Goal: Information Seeking & Learning: Learn about a topic

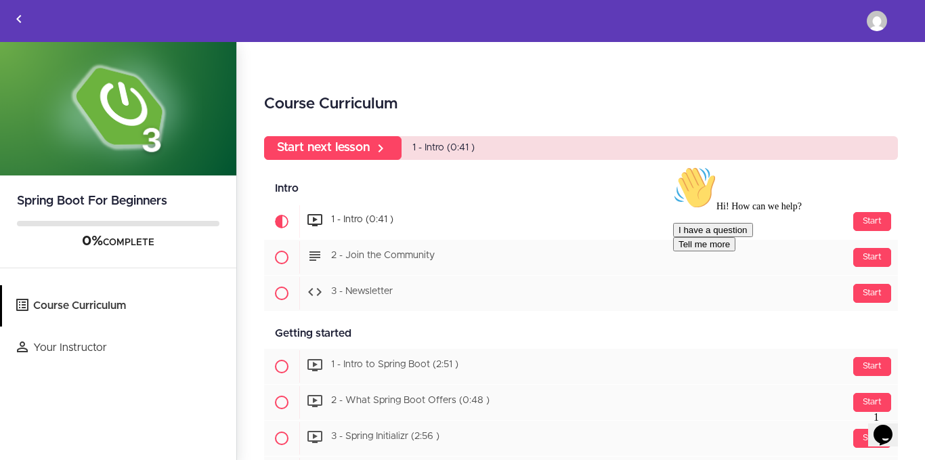
click at [867, 219] on div "Hi! How can we help? I have a question Tell me more" at bounding box center [795, 208] width 244 height 85
click at [859, 228] on div "Hi! How can we help? I have a question Tell me more" at bounding box center [795, 208] width 244 height 85
click at [856, 227] on div "Hi! How can we help? I have a question Tell me more" at bounding box center [795, 208] width 244 height 85
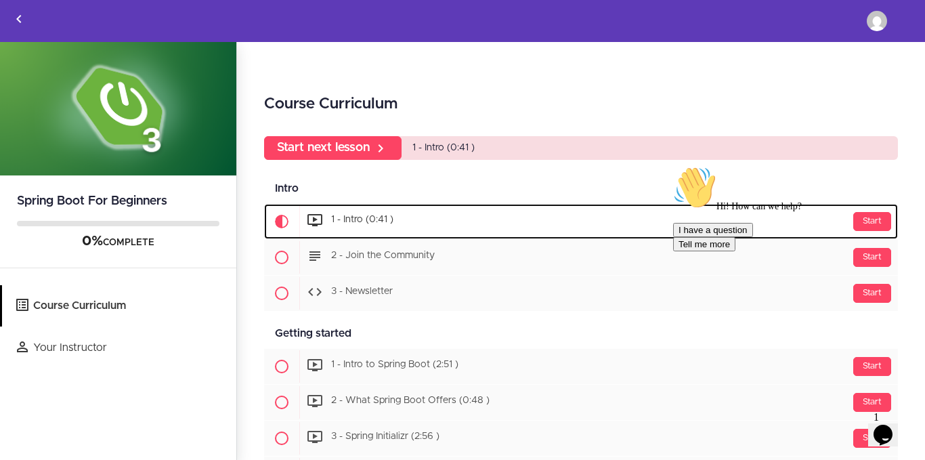
click at [364, 218] on span "1 - Intro (0:41 )" at bounding box center [362, 219] width 62 height 9
click at [363, 218] on span "1 - Intro (0:41 )" at bounding box center [362, 219] width 62 height 9
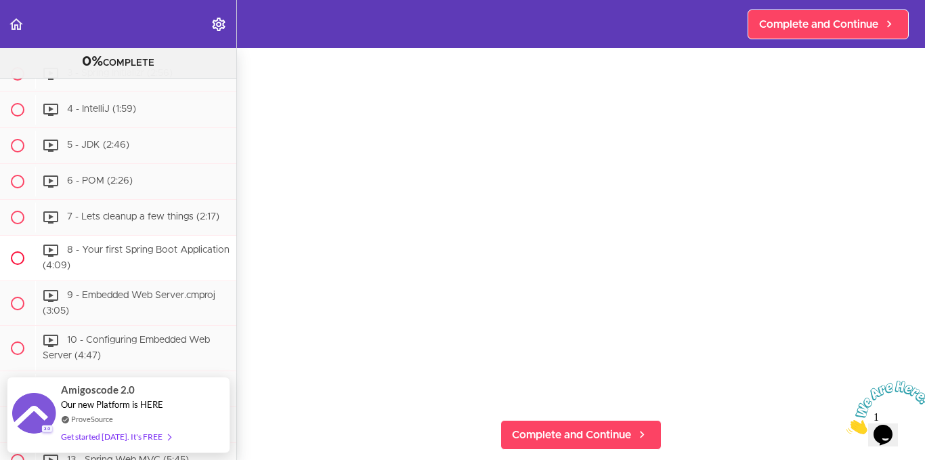
scroll to position [339, 0]
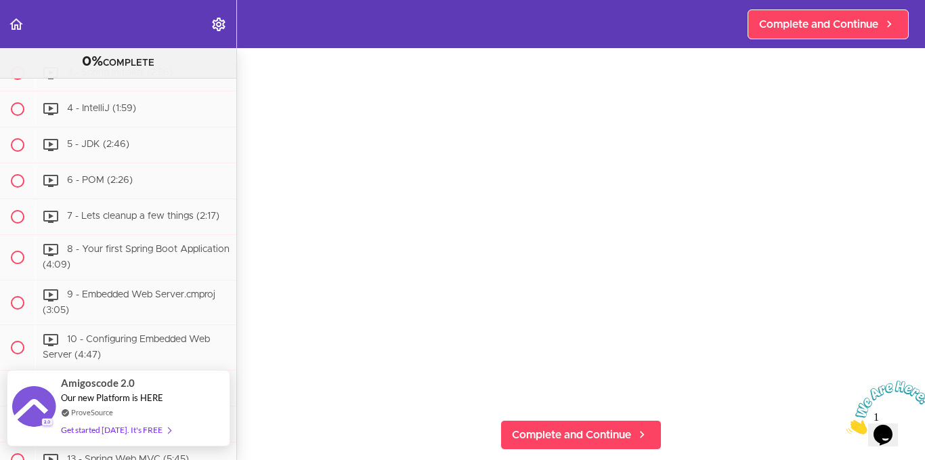
drag, startPoint x: 139, startPoint y: 435, endPoint x: 122, endPoint y: 429, distance: 18.0
click at [122, 429] on div "Get started today. It's FREE" at bounding box center [116, 430] width 110 height 16
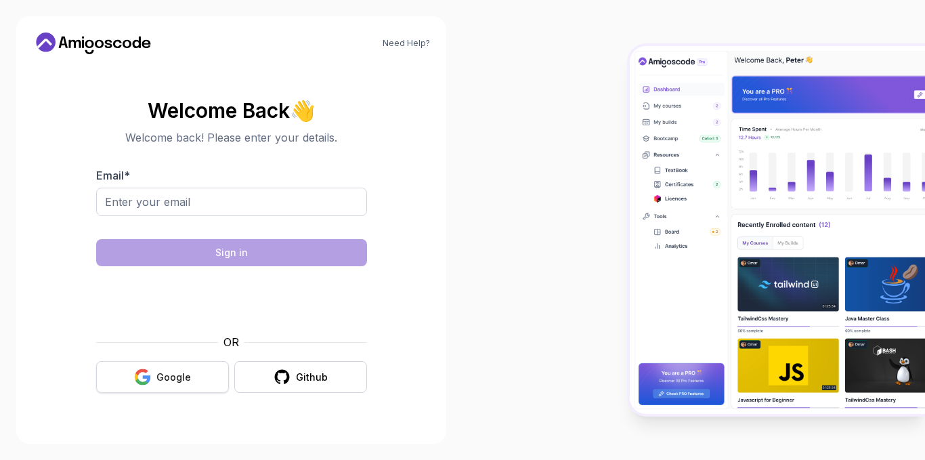
click at [188, 380] on div "Google" at bounding box center [173, 377] width 35 height 14
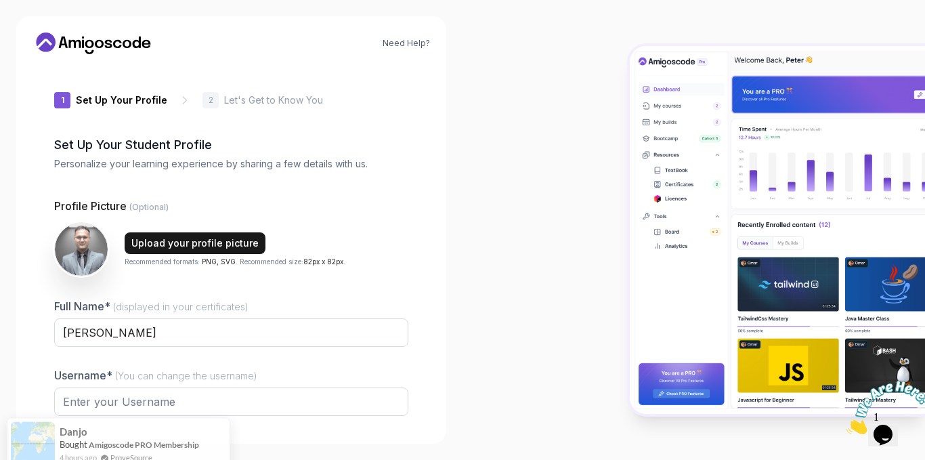
type input "wildwolfc7666"
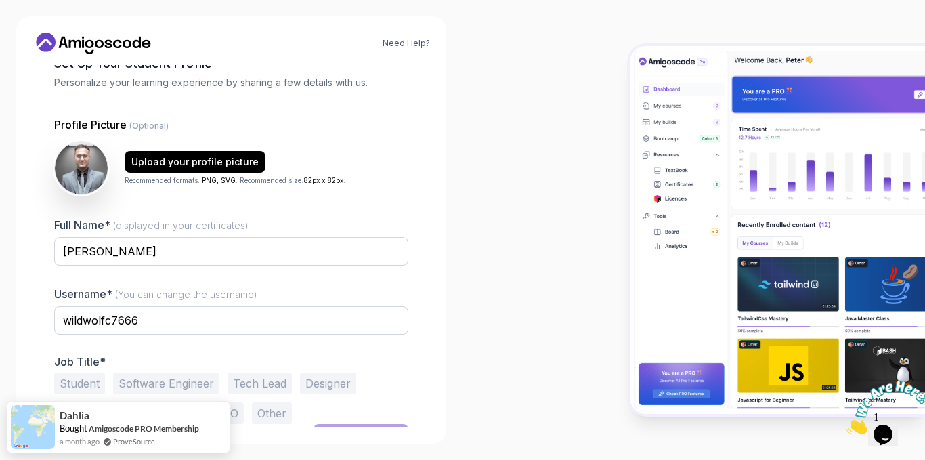
scroll to position [105, 0]
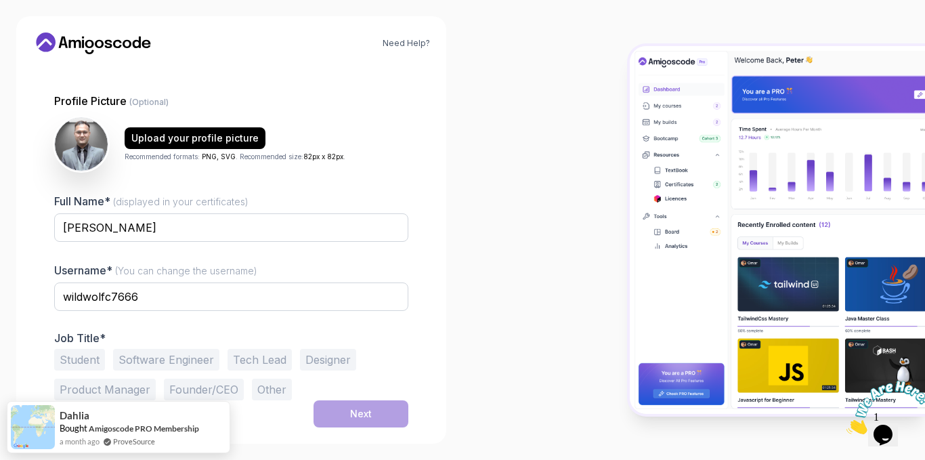
click at [148, 353] on button "Software Engineer" at bounding box center [166, 360] width 106 height 22
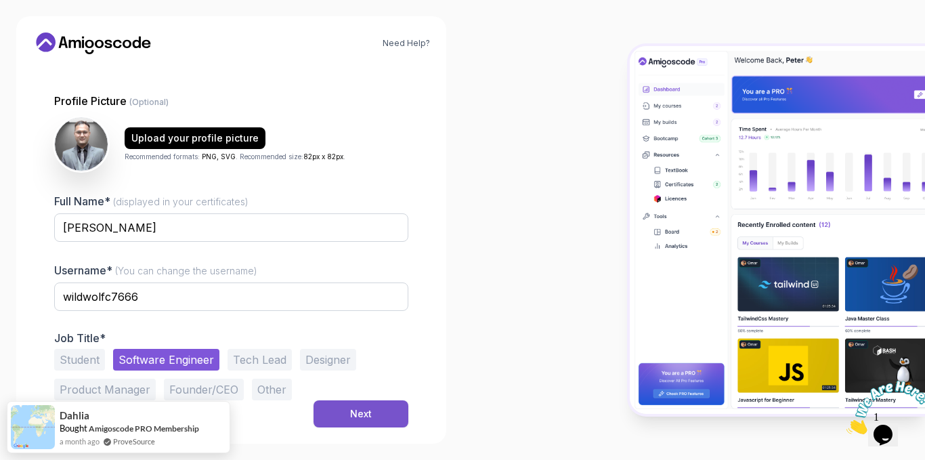
click at [333, 417] on button "Next" at bounding box center [361, 413] width 95 height 27
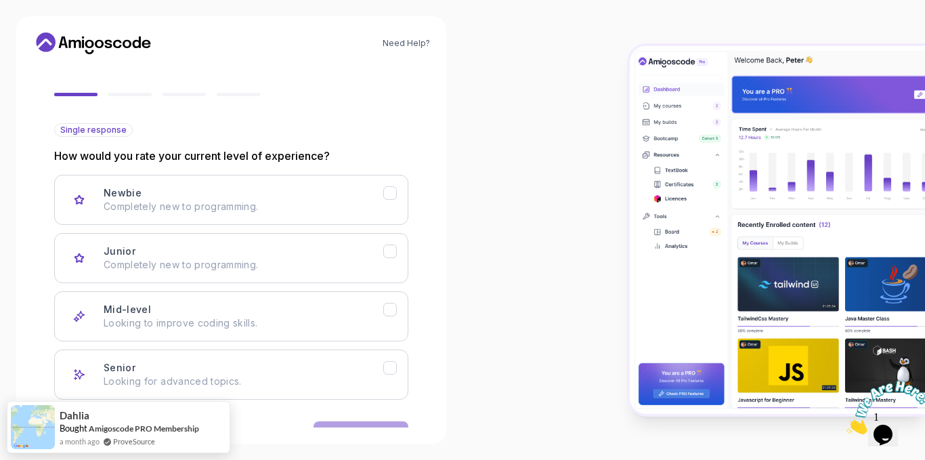
click at [77, 95] on div at bounding box center [75, 94] width 43 height 3
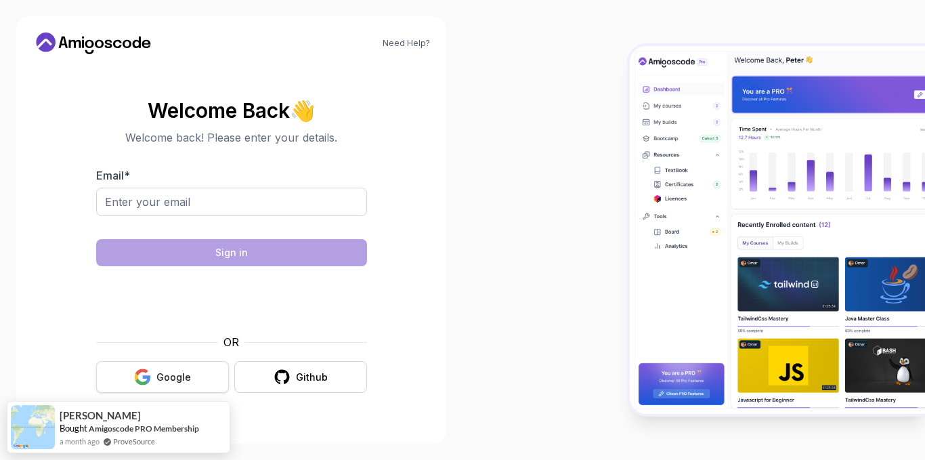
click at [188, 370] on button "Google" at bounding box center [162, 377] width 133 height 32
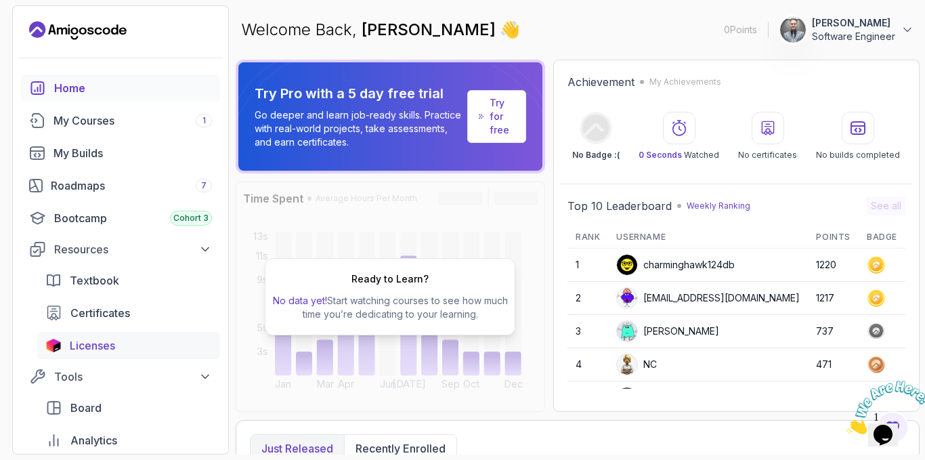
click at [104, 348] on span "Licenses" at bounding box center [92, 345] width 45 height 16
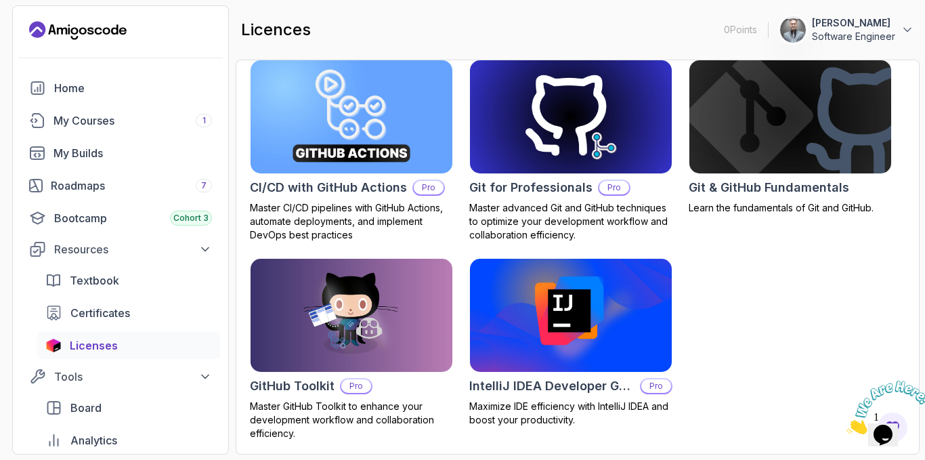
scroll to position [448, 0]
click at [93, 92] on div "Home" at bounding box center [133, 88] width 158 height 16
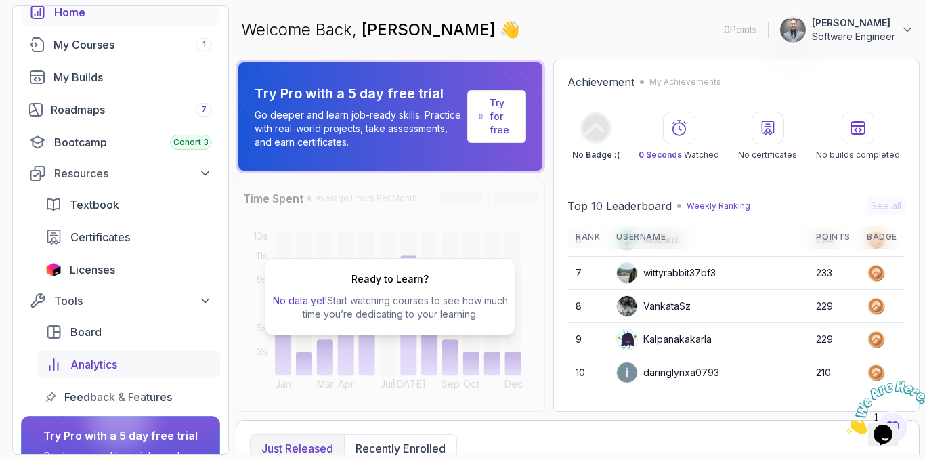
scroll to position [186, 0]
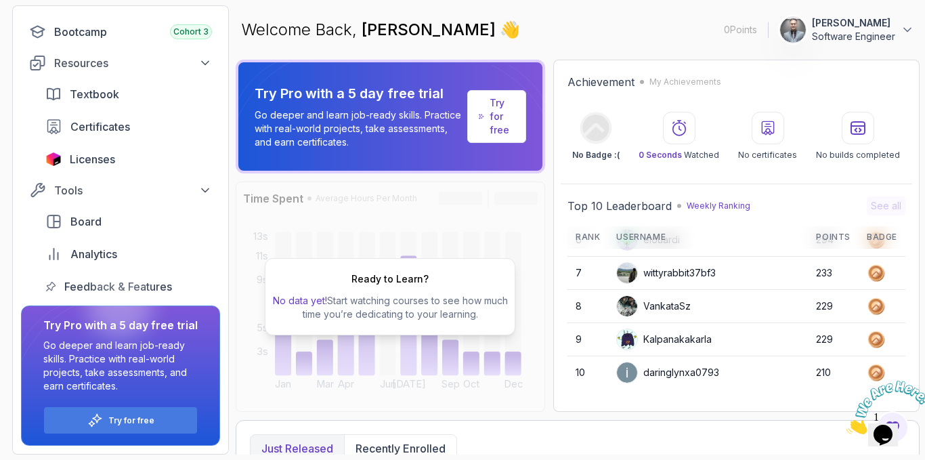
click at [515, 116] on p "Try for free" at bounding box center [502, 116] width 25 height 41
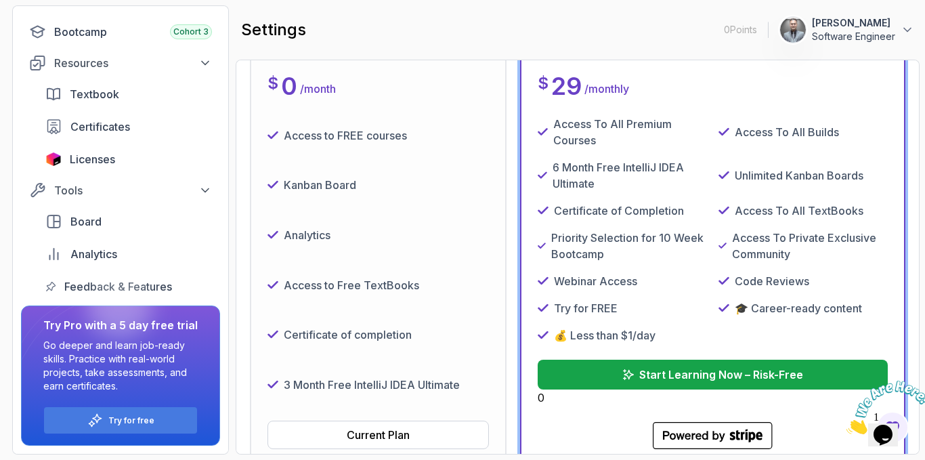
scroll to position [271, 0]
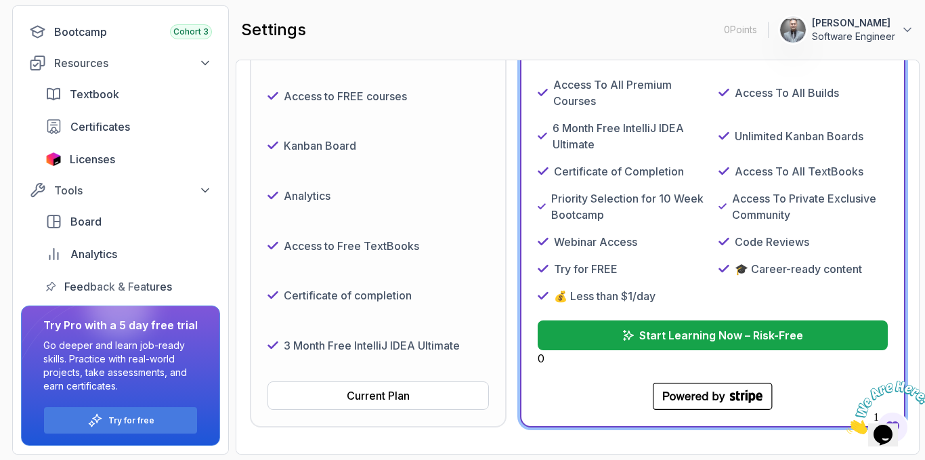
click at [479, 196] on div "Analytics" at bounding box center [377, 195] width 221 height 39
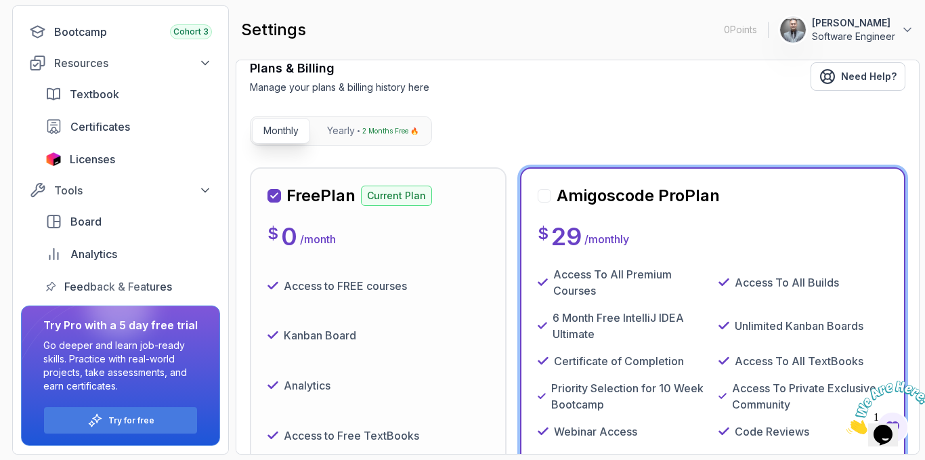
scroll to position [68, 0]
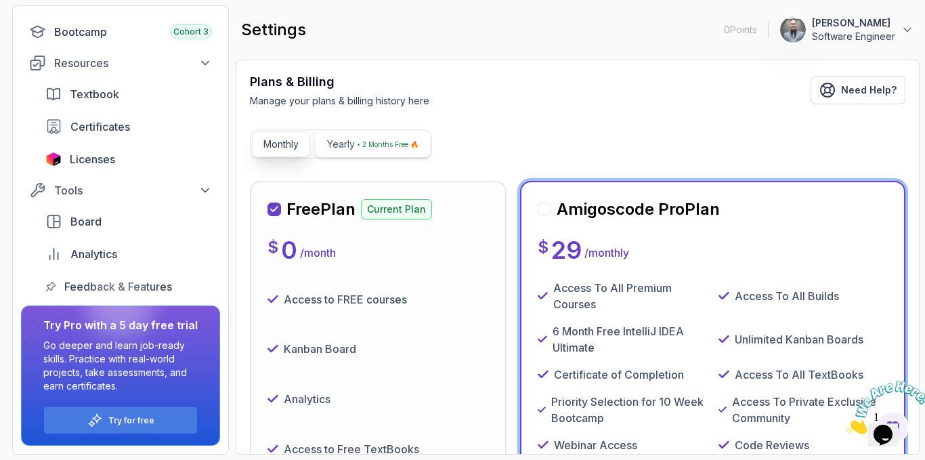
click at [389, 149] on p "2 Months Free 🔥" at bounding box center [390, 144] width 56 height 14
click at [271, 142] on p "Monthly" at bounding box center [280, 144] width 35 height 14
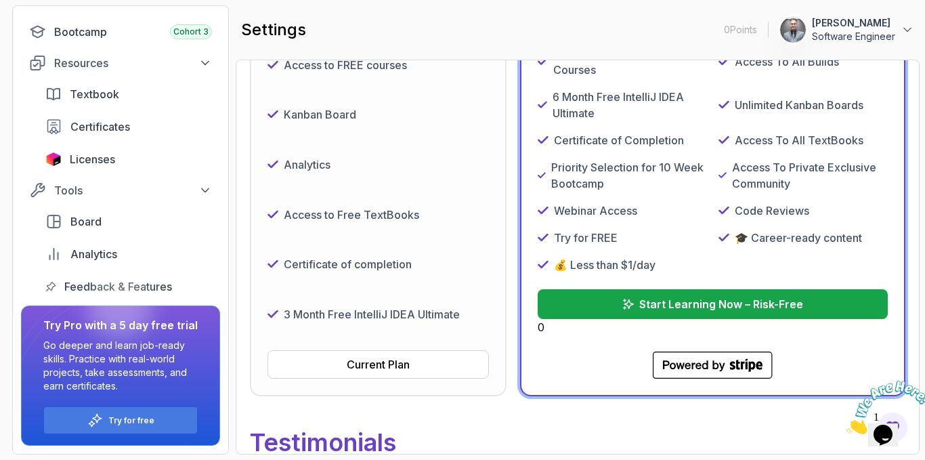
scroll to position [339, 0]
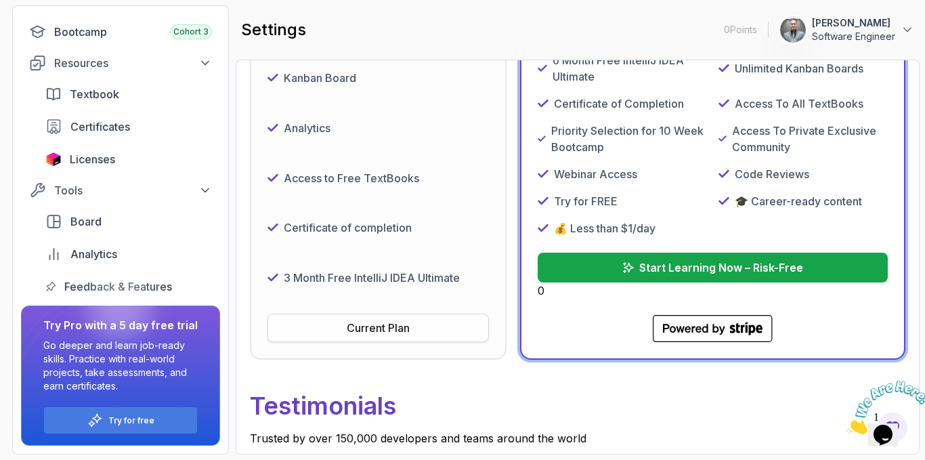
click at [416, 326] on button "Current Plan" at bounding box center [377, 328] width 221 height 28
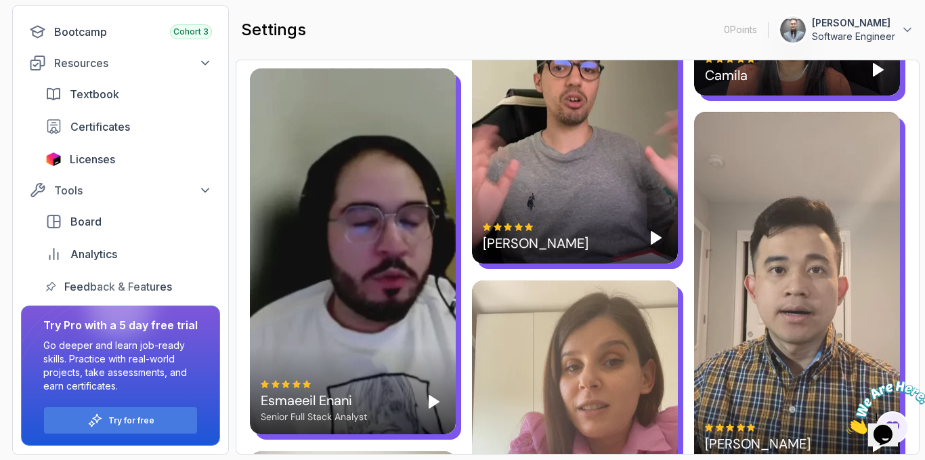
scroll to position [2099, 0]
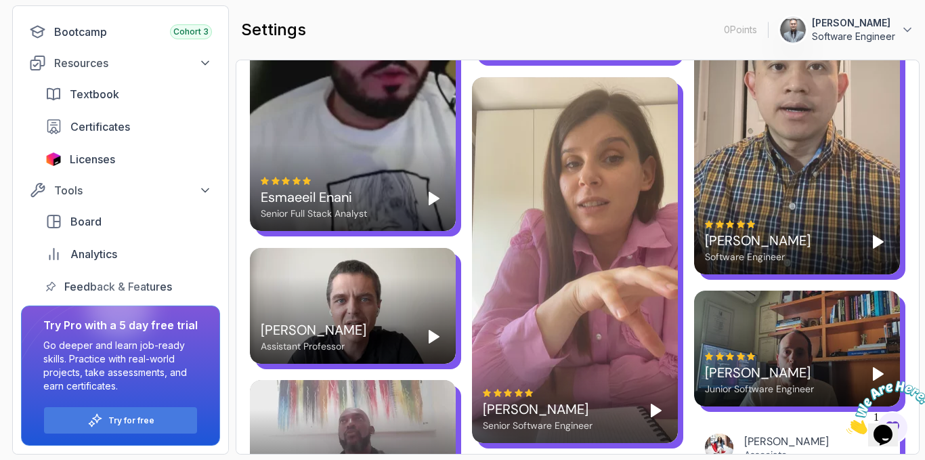
click at [662, 406] on icon "Play" at bounding box center [656, 410] width 16 height 16
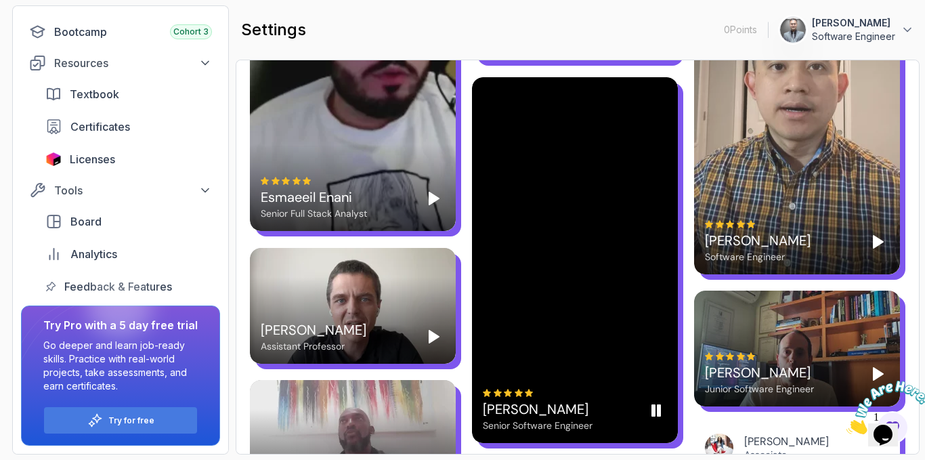
click at [584, 266] on div "Elvira Mjeshtri Senior Software Engineer" at bounding box center [575, 260] width 206 height 366
click at [585, 266] on div "Elvira Mjeshtri Senior Software Engineer" at bounding box center [575, 260] width 206 height 366
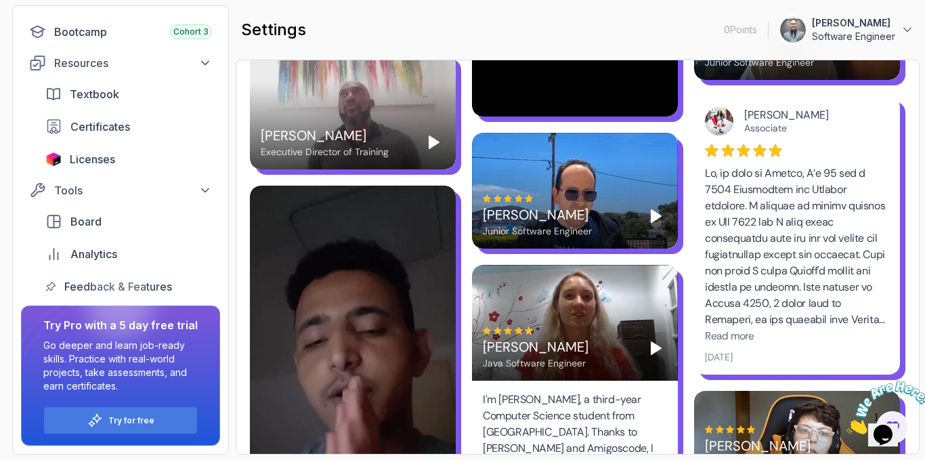
scroll to position [2438, 0]
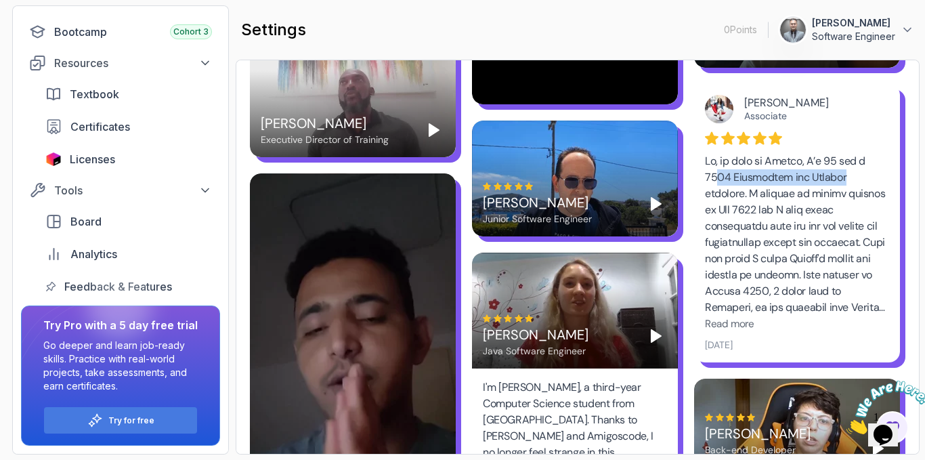
drag, startPoint x: 774, startPoint y: 177, endPoint x: 901, endPoint y: 184, distance: 126.8
click at [901, 183] on div "Josh Long Spring Developer Advocate Amigoscode does a pretty darned good job, a…" at bounding box center [578, 202] width 656 height 3666
click at [822, 232] on div at bounding box center [797, 234] width 184 height 163
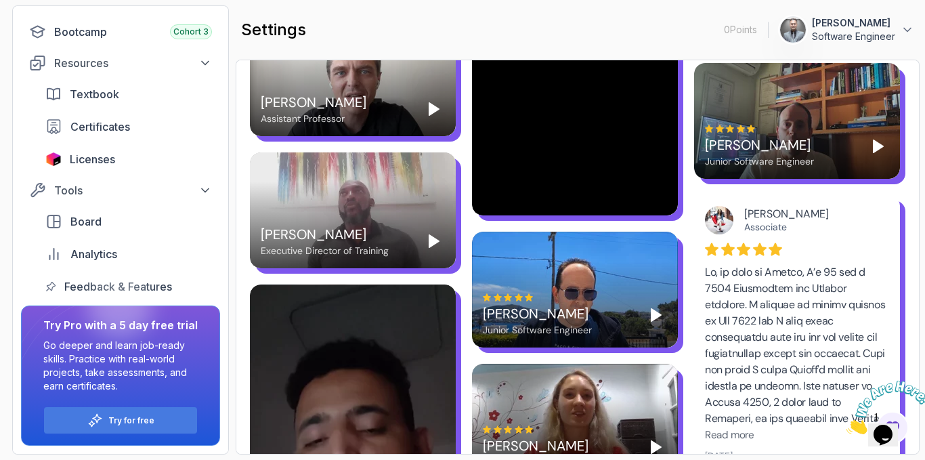
scroll to position [2235, 0]
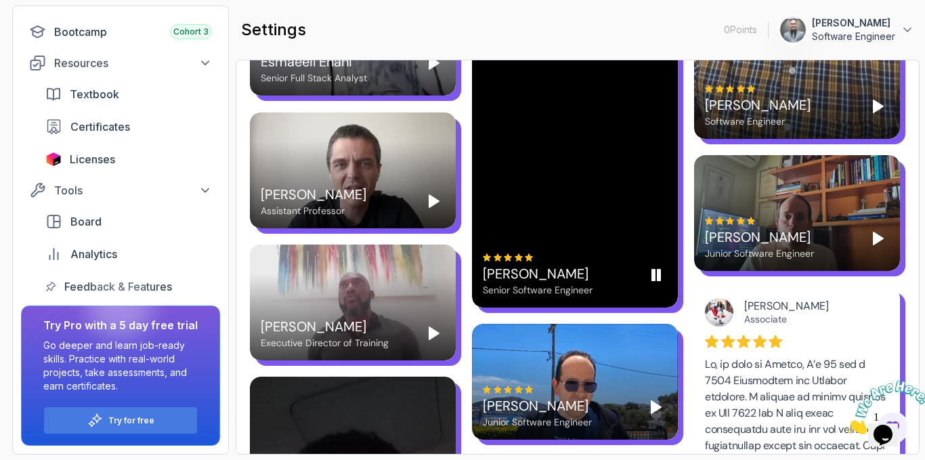
click at [628, 158] on div "Elvira Mjeshtri Senior Software Engineer" at bounding box center [575, 125] width 206 height 366
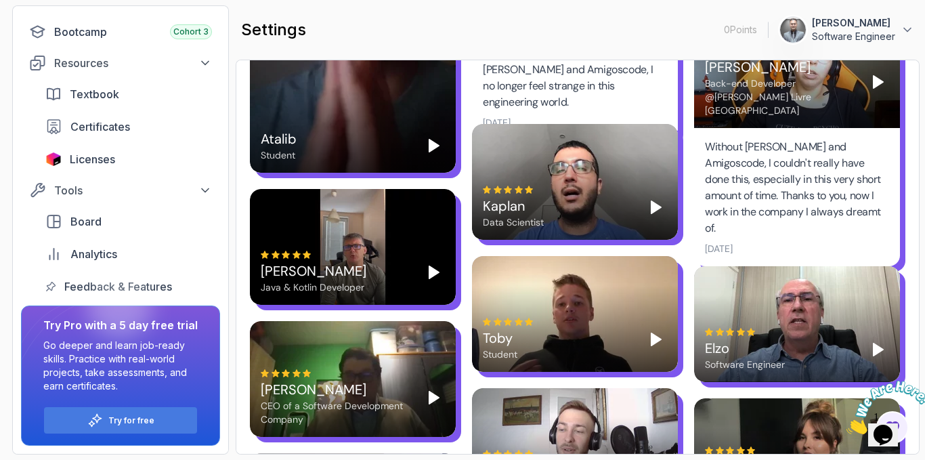
scroll to position [2980, 0]
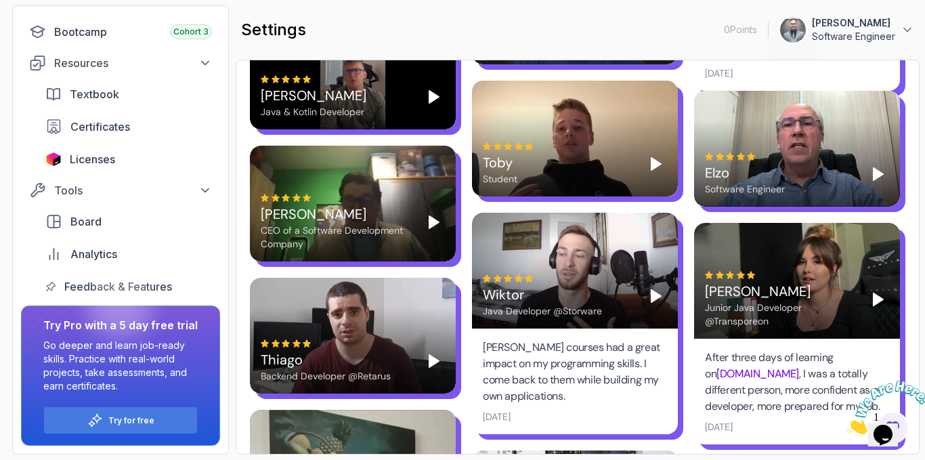
click at [842, 295] on div "Gabriela" at bounding box center [781, 291] width 152 height 19
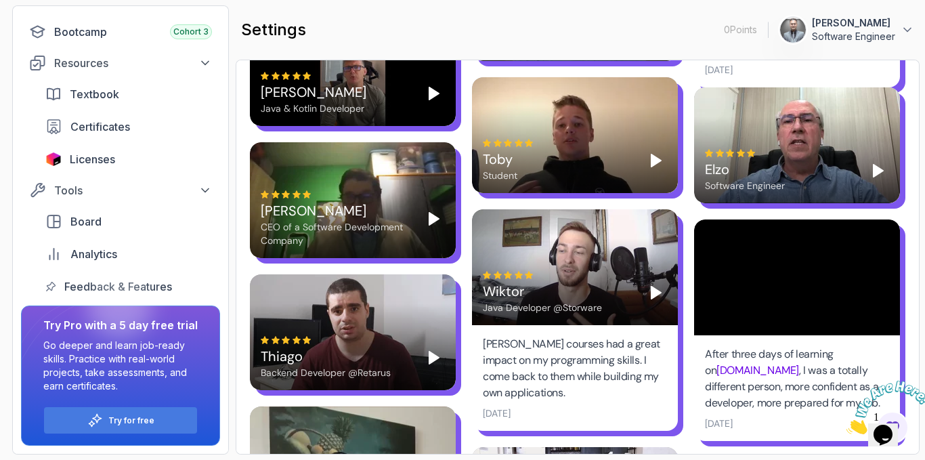
scroll to position [3003, 0]
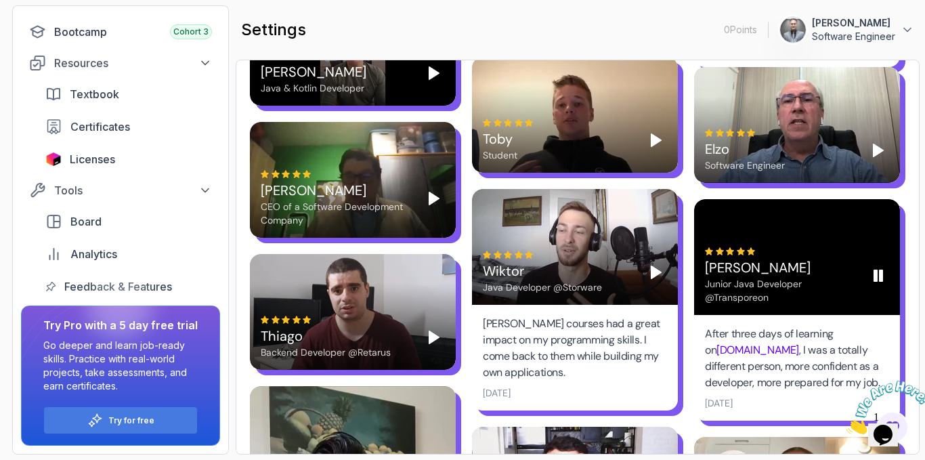
click at [814, 260] on div "Gabriela Junior Java Developer @Transporeon" at bounding box center [781, 275] width 152 height 57
click at [816, 264] on div "Gabriela" at bounding box center [781, 267] width 152 height 19
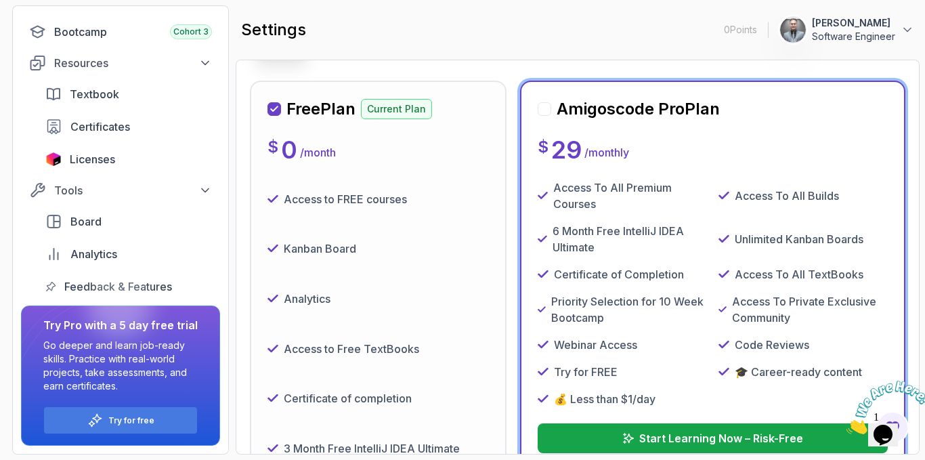
scroll to position [0, 0]
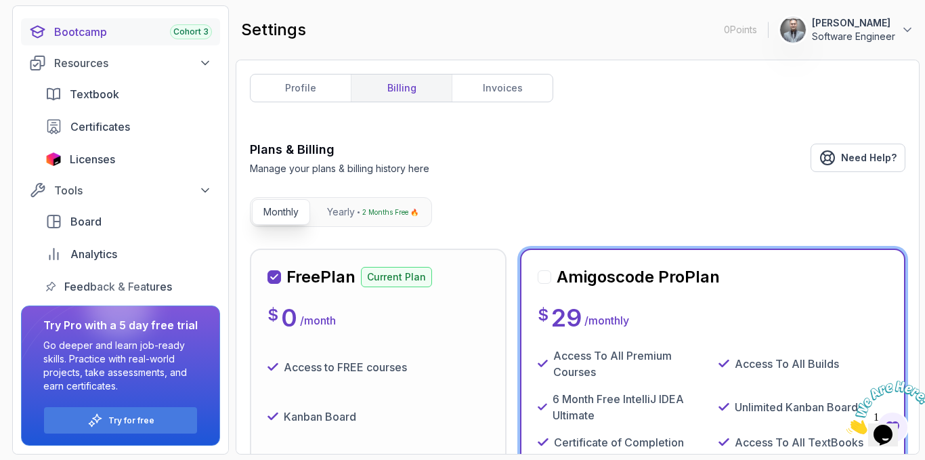
click at [112, 40] on link "Bootcamp Cohort 3" at bounding box center [120, 31] width 199 height 27
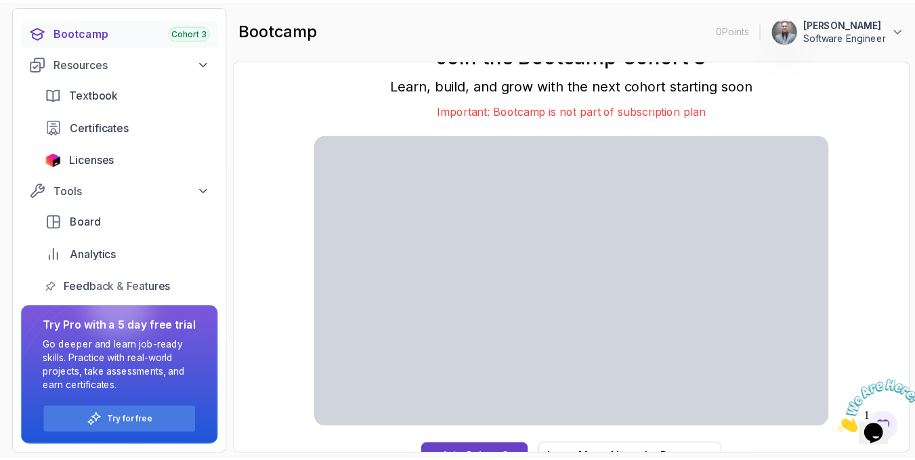
scroll to position [18, 0]
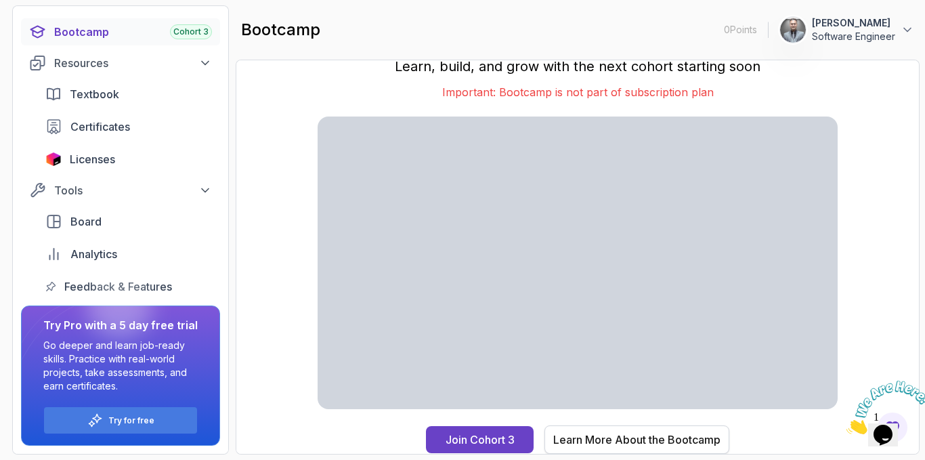
click at [641, 431] on div "Learn More About the Bootcamp" at bounding box center [636, 439] width 167 height 16
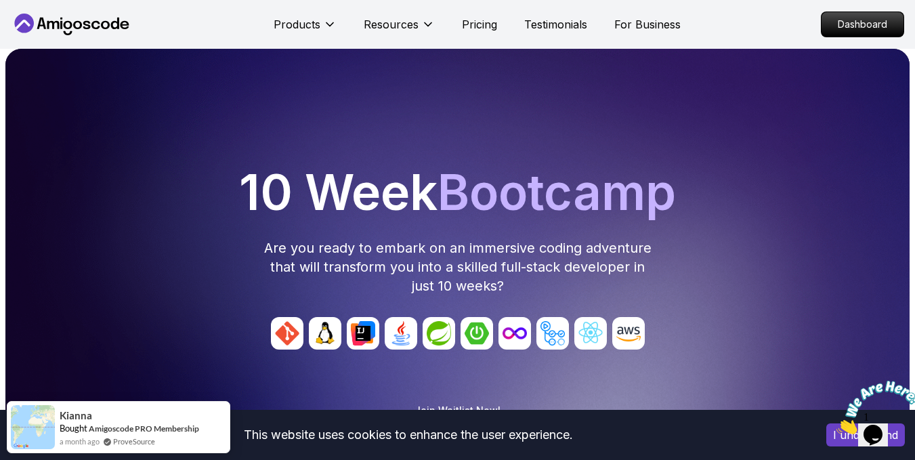
click at [290, 336] on img at bounding box center [287, 333] width 33 height 33
drag, startPoint x: 343, startPoint y: 342, endPoint x: 362, endPoint y: 344, distance: 18.4
click at [344, 342] on div at bounding box center [457, 333] width 893 height 33
click at [368, 344] on img at bounding box center [363, 333] width 33 height 33
click at [391, 341] on img at bounding box center [401, 333] width 33 height 33
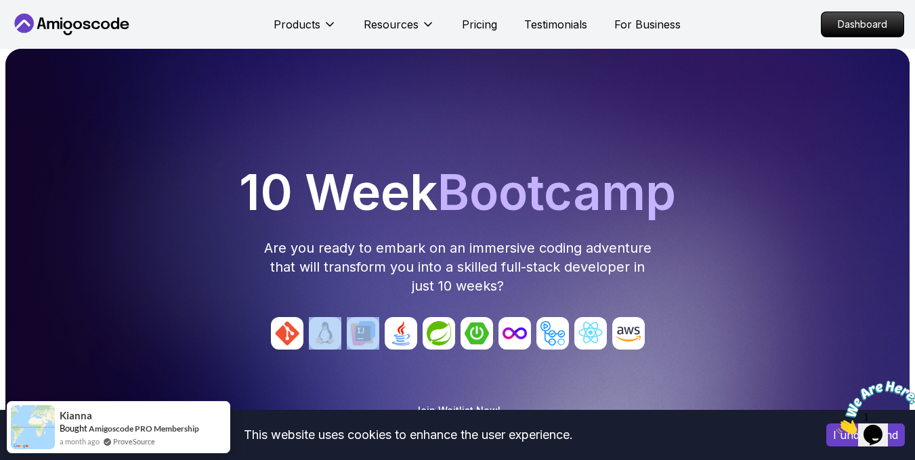
click at [433, 341] on img at bounding box center [439, 333] width 33 height 33
drag, startPoint x: 609, startPoint y: 350, endPoint x: 679, endPoint y: 347, distance: 70.5
click at [652, 350] on div at bounding box center [457, 349] width 893 height 65
click at [642, 228] on div "10 Week Bootcamp Are you ready to embark on an immersive coding adventure that …" at bounding box center [457, 231] width 893 height 127
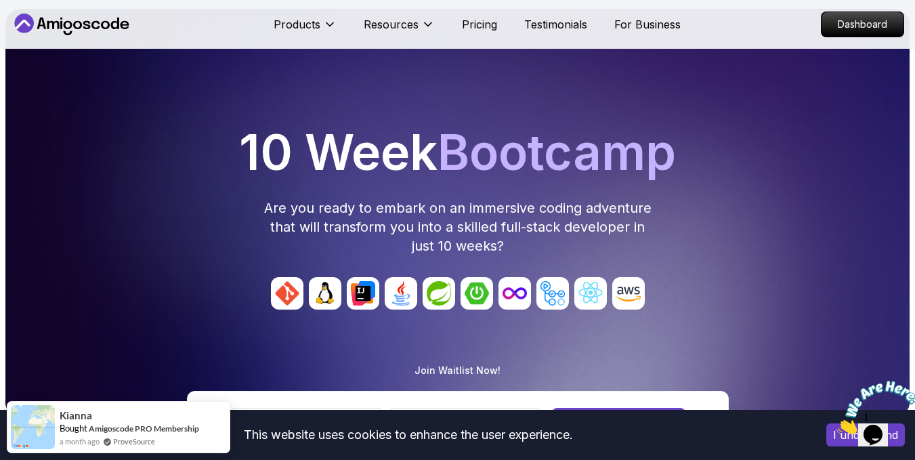
scroll to position [339, 0]
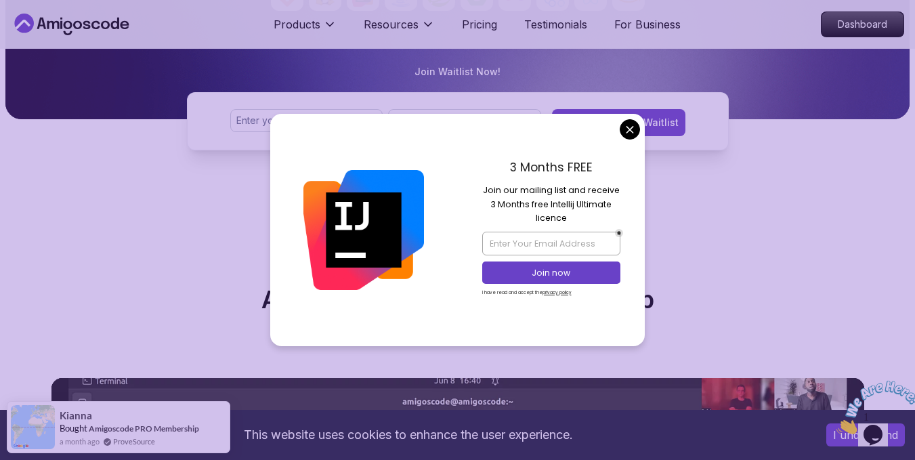
click at [641, 131] on div "3 Months FREE Join our mailing list and receive 3 Months free Intellij Ultimate…" at bounding box center [552, 230] width 188 height 232
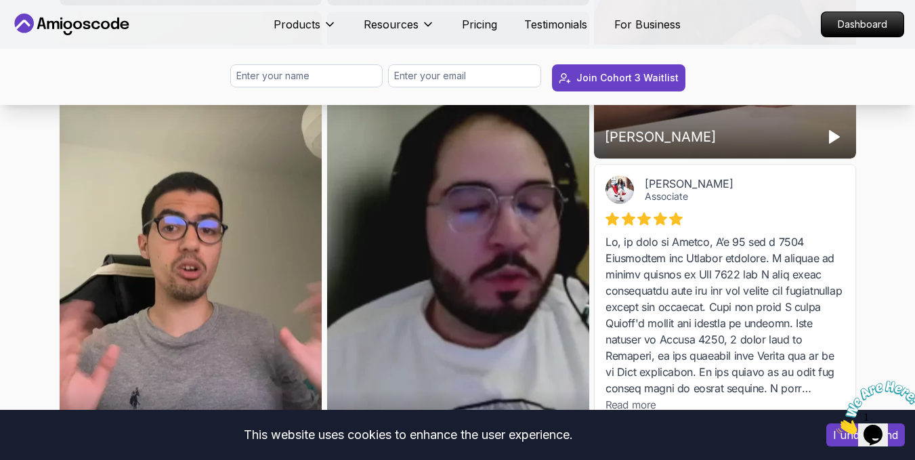
scroll to position [4199, 0]
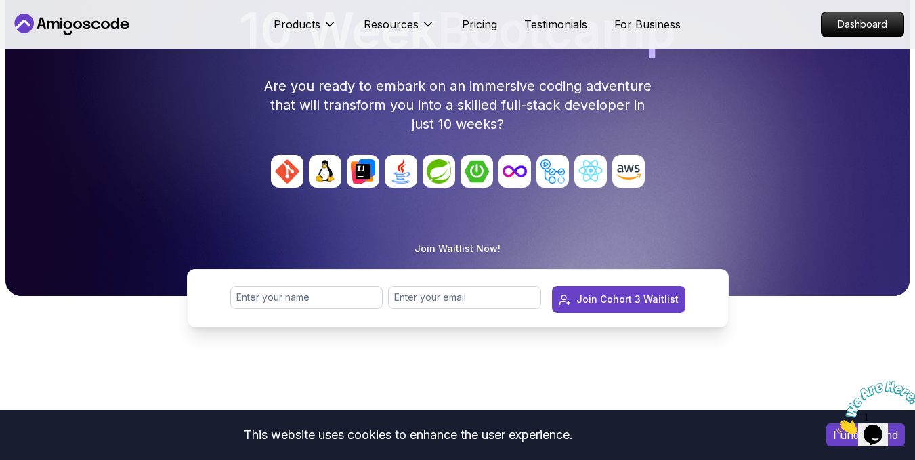
scroll to position [0, 0]
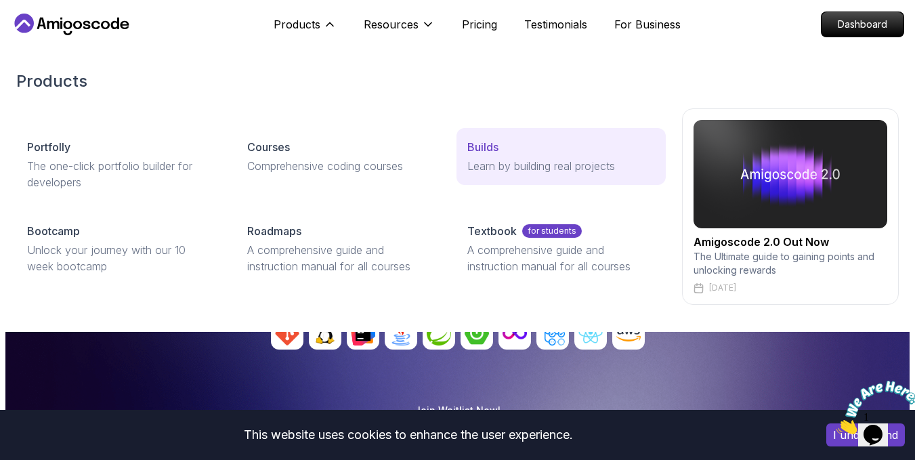
click at [536, 160] on p "Learn by building real projects" at bounding box center [561, 166] width 188 height 16
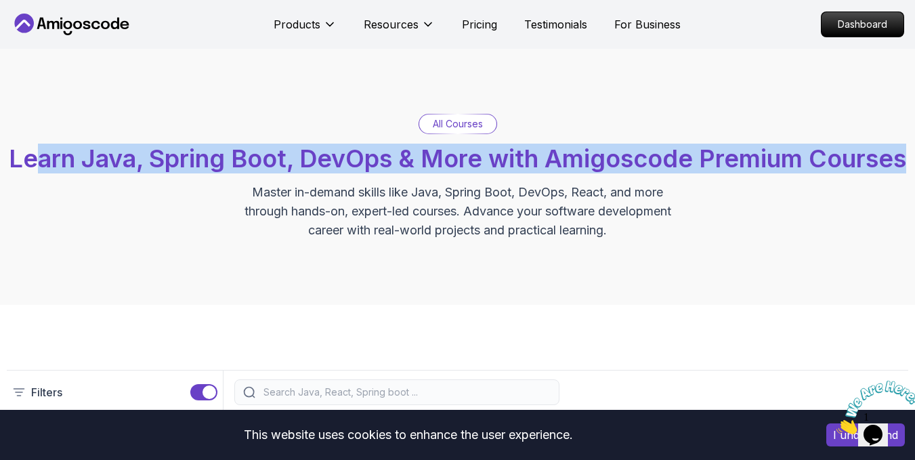
drag, startPoint x: 89, startPoint y: 151, endPoint x: 842, endPoint y: 198, distance: 753.8
click at [842, 172] on h2 "Learn Java, Spring Boot, DevOps & More with Amigoscode Premium Courses" at bounding box center [457, 158] width 897 height 27
click at [833, 226] on div "All Courses Learn Java, Spring Boot, DevOps & More with Amigoscode Premium Cour…" at bounding box center [457, 177] width 901 height 126
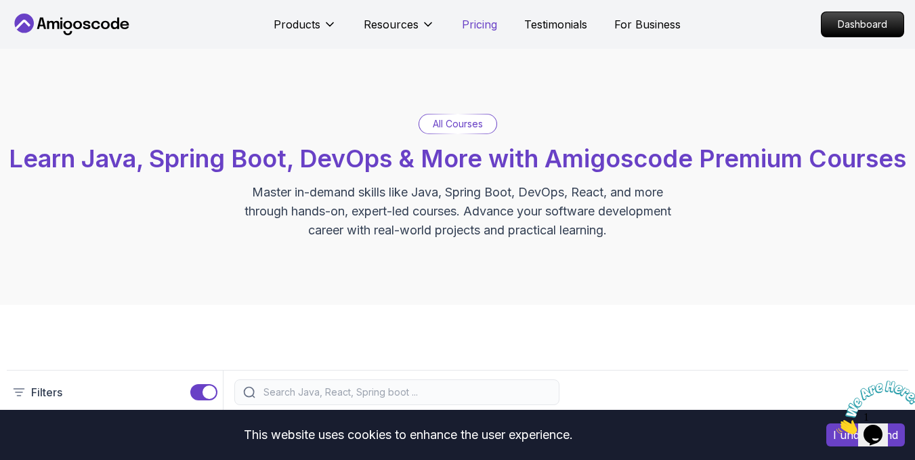
click at [487, 29] on p "Pricing" at bounding box center [479, 24] width 35 height 16
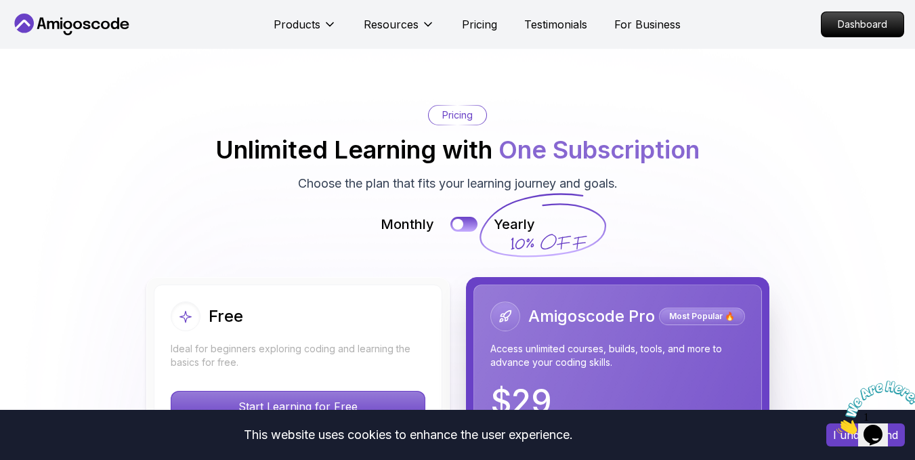
scroll to position [2945, 0]
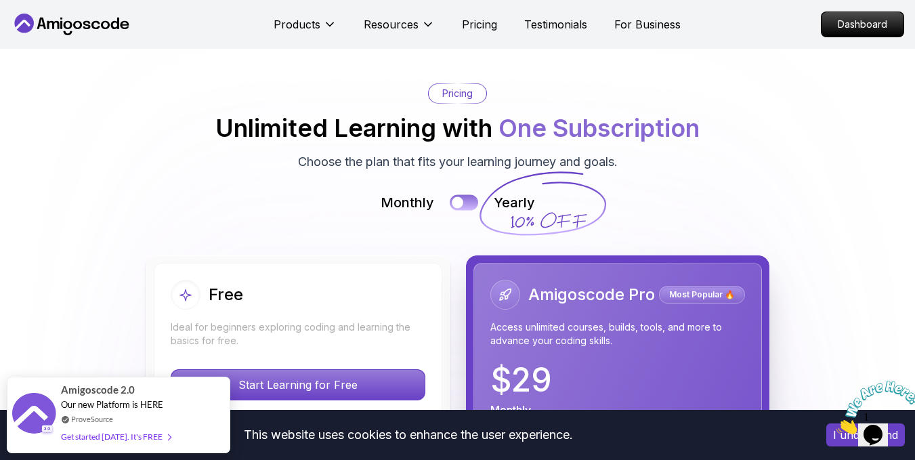
click at [458, 197] on div at bounding box center [458, 203] width 12 height 12
click at [458, 195] on button at bounding box center [464, 203] width 28 height 16
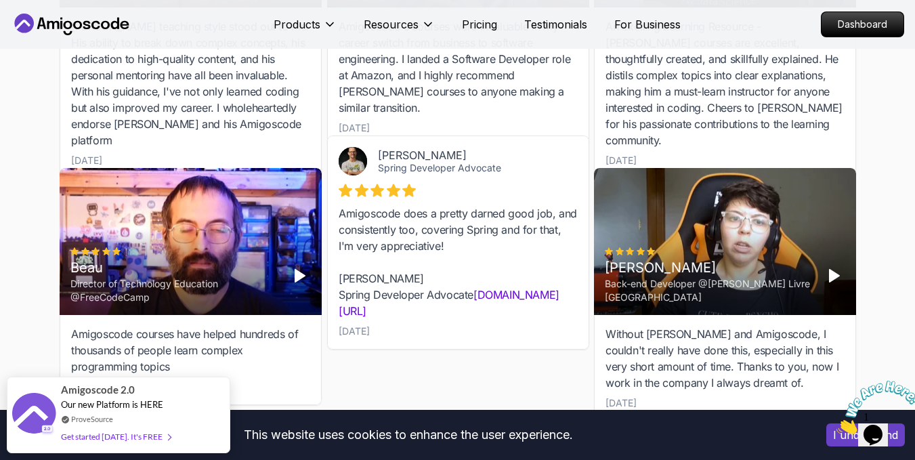
scroll to position [4706, 0]
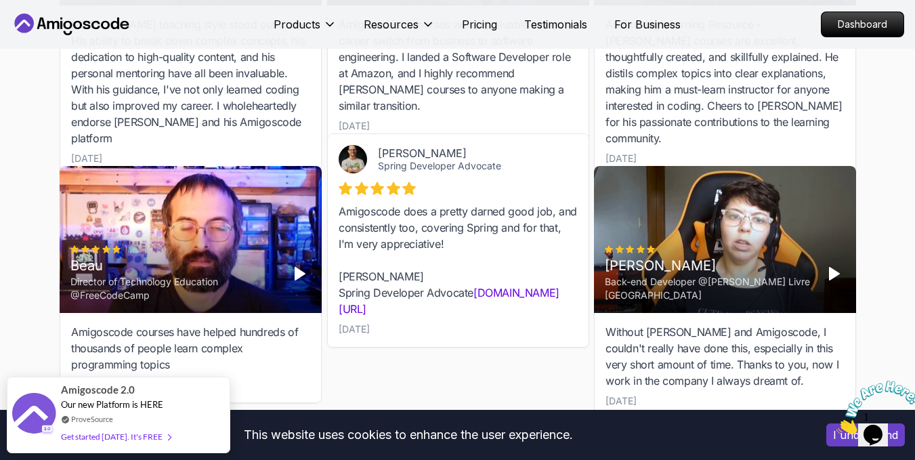
click at [245, 246] on div "Beau Director of Technology Education @FreeCodeCamp" at bounding box center [174, 274] width 208 height 57
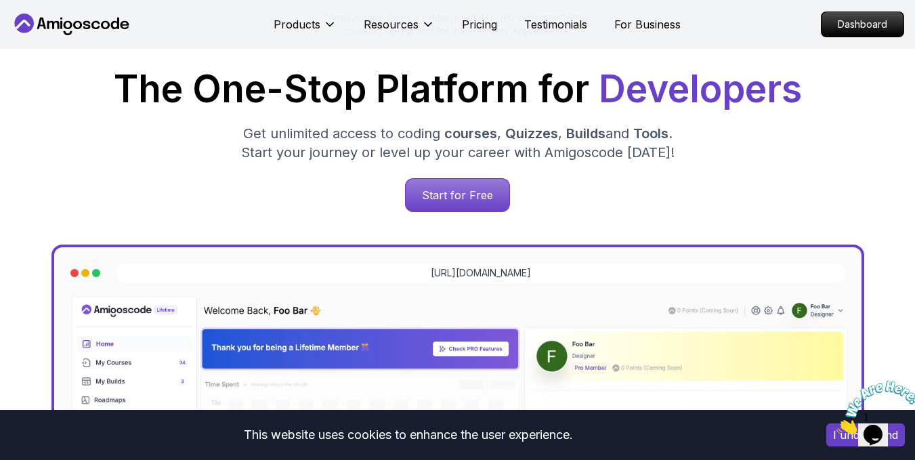
scroll to position [0, 0]
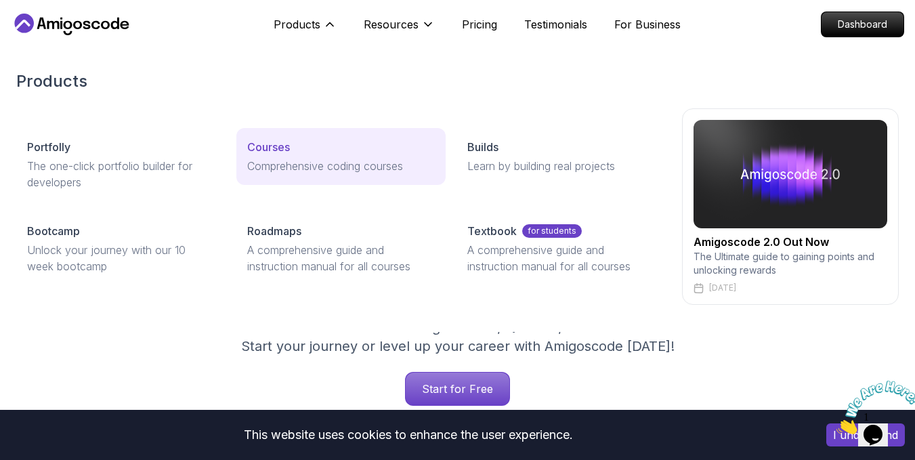
click at [290, 178] on link "Courses Comprehensive coding courses" at bounding box center [340, 156] width 209 height 57
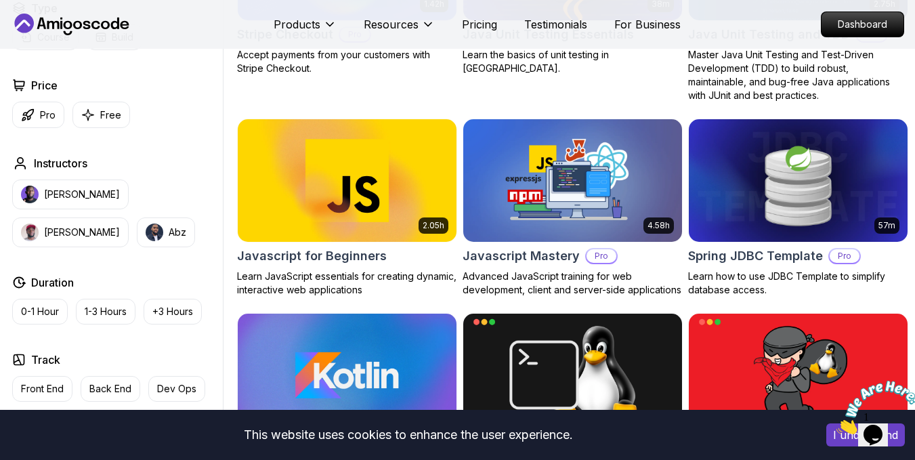
scroll to position [2506, 0]
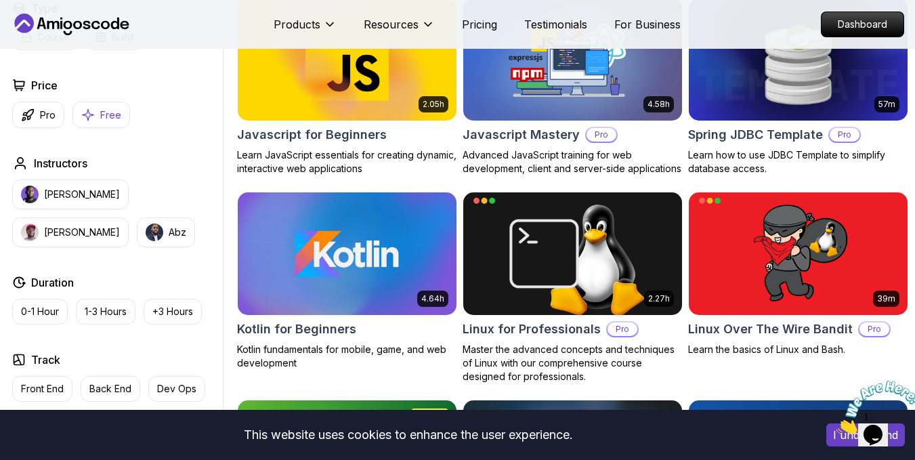
click at [106, 110] on p "Free" at bounding box center [110, 115] width 21 height 14
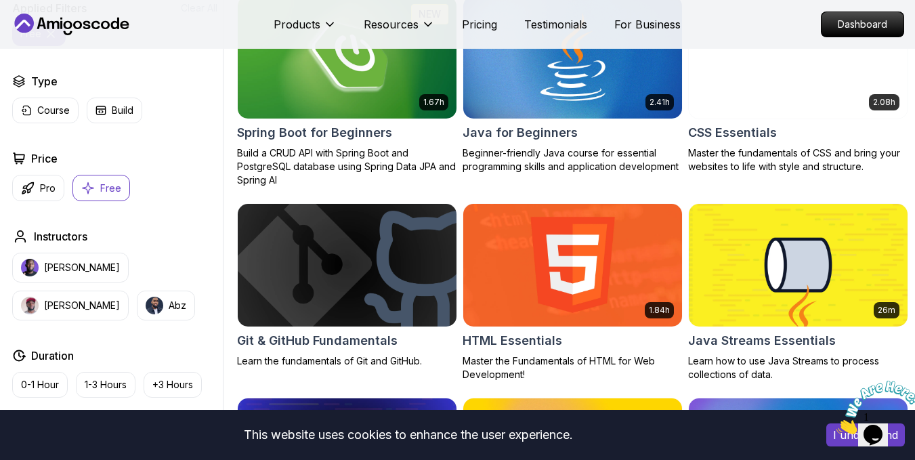
scroll to position [406, 0]
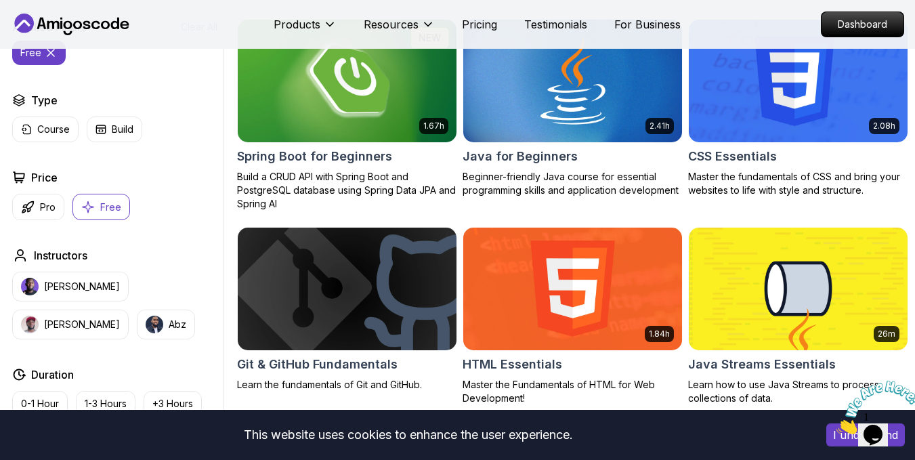
click at [302, 137] on img at bounding box center [347, 80] width 230 height 129
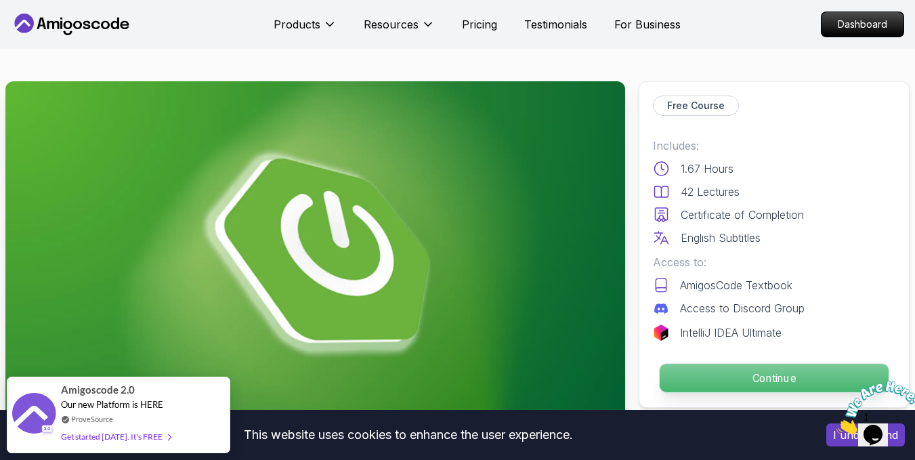
click at [750, 372] on p "Continue" at bounding box center [774, 378] width 229 height 28
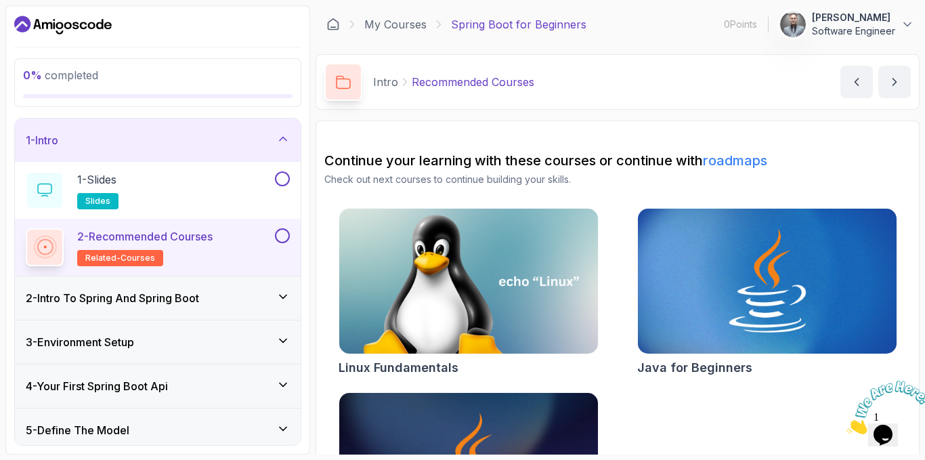
click at [160, 290] on h3 "2 - Intro To Spring And Spring Boot" at bounding box center [112, 298] width 173 height 16
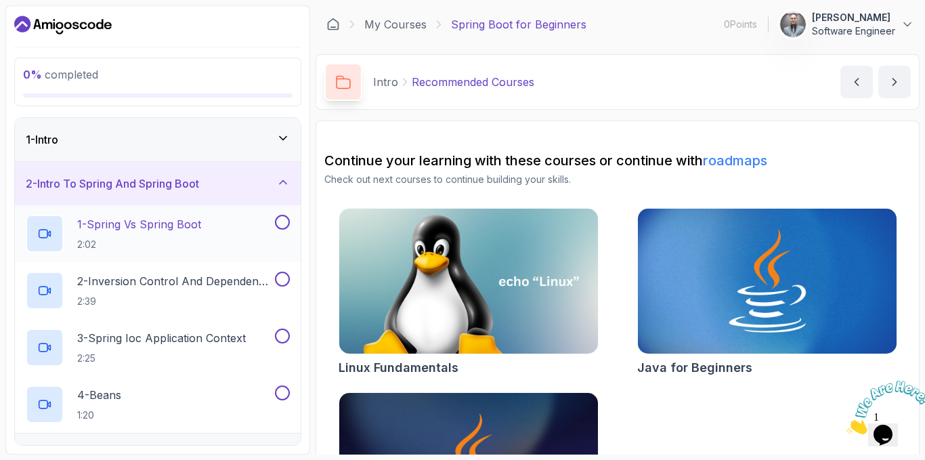
click at [168, 241] on p "2:02" at bounding box center [139, 245] width 124 height 14
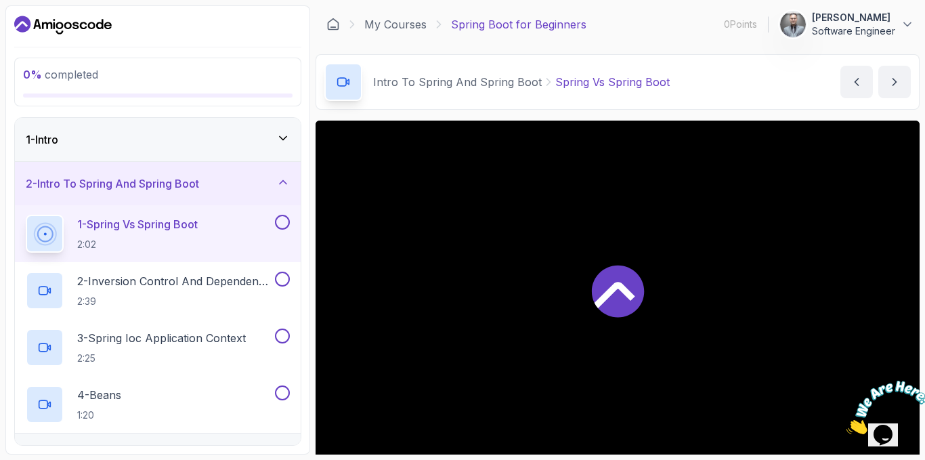
click at [628, 287] on icon at bounding box center [618, 291] width 52 height 52
click at [214, 137] on div "1 - Intro" at bounding box center [158, 139] width 264 height 16
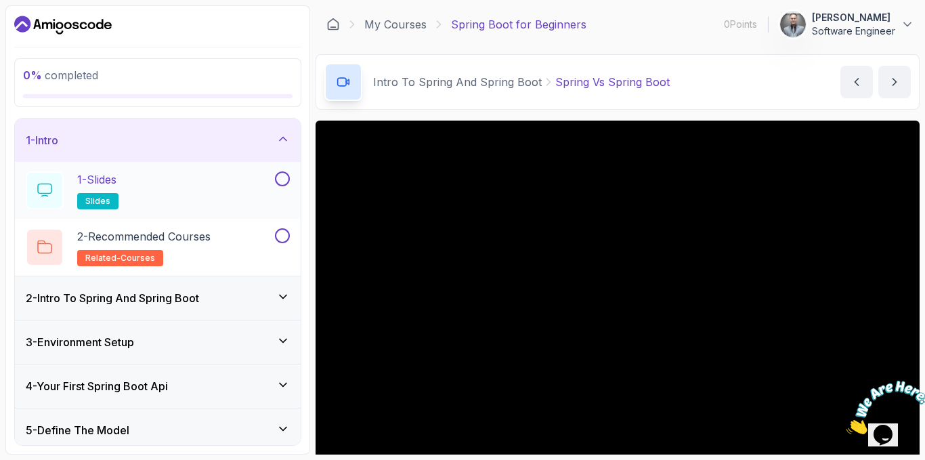
click at [173, 191] on div "1 - Slides slides" at bounding box center [149, 190] width 246 height 38
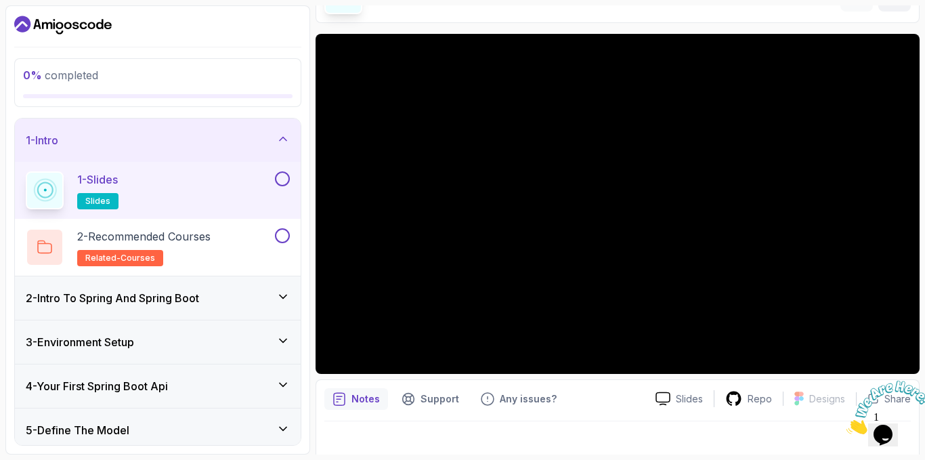
scroll to position [100, 0]
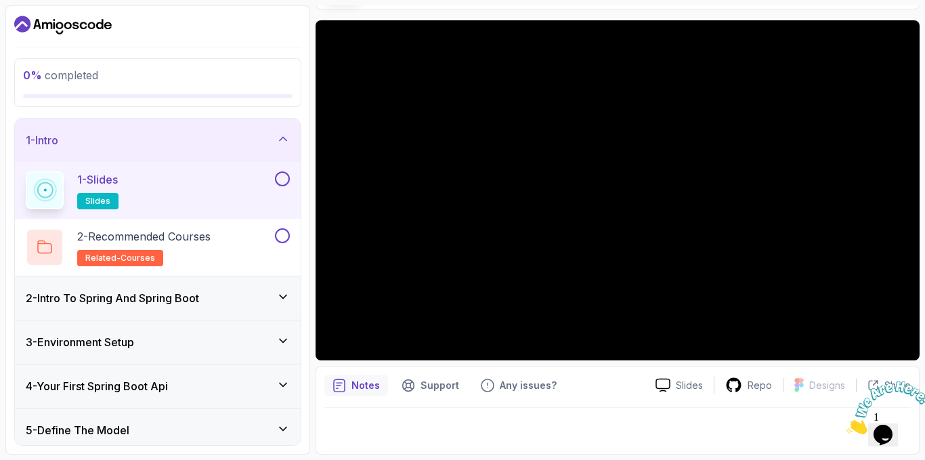
click at [286, 175] on button at bounding box center [282, 178] width 15 height 15
click at [230, 242] on div "2 - Recommended Courses related-courses" at bounding box center [149, 247] width 246 height 38
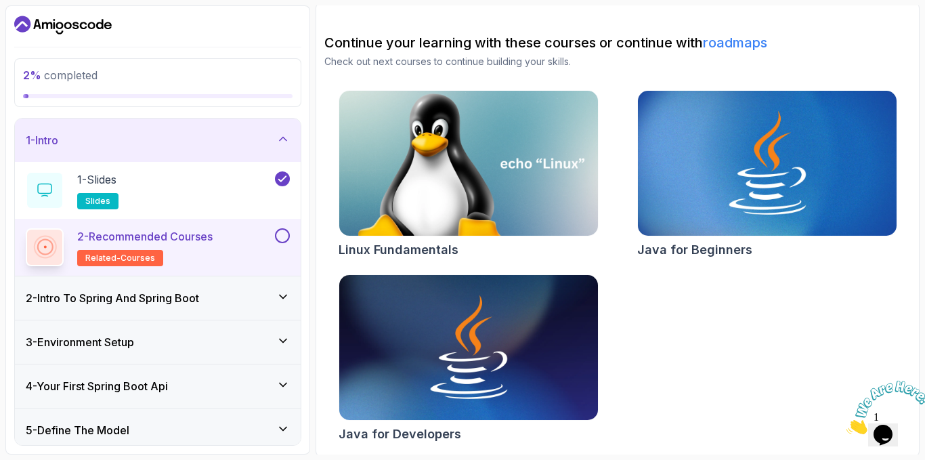
scroll to position [120, 0]
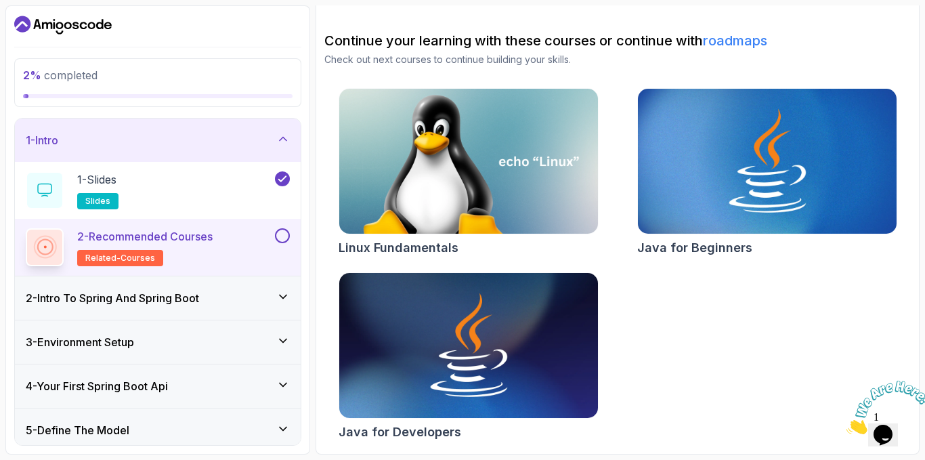
click at [284, 238] on button at bounding box center [282, 235] width 15 height 15
click at [218, 291] on div "2 - Intro To Spring And Spring Boot" at bounding box center [158, 298] width 264 height 16
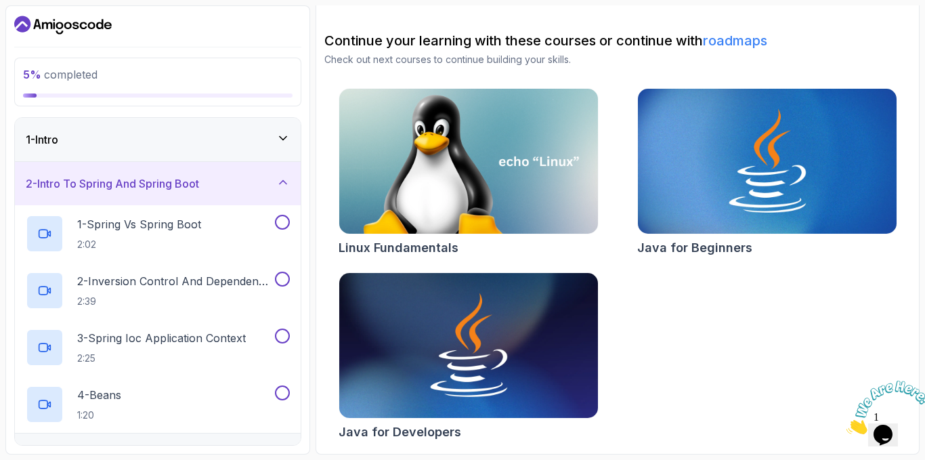
click at [244, 199] on div "2 - Intro To Spring And Spring Boot" at bounding box center [158, 183] width 286 height 43
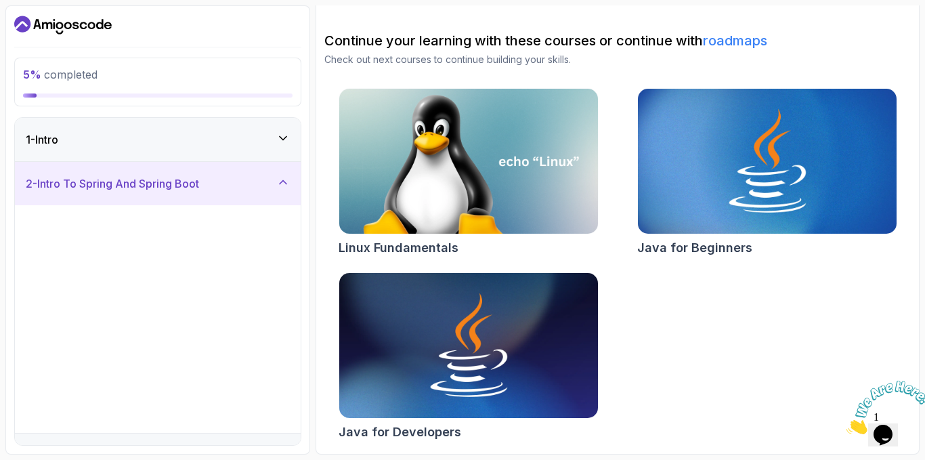
click at [246, 196] on div "2 - Intro To Spring And Spring Boot" at bounding box center [158, 183] width 286 height 43
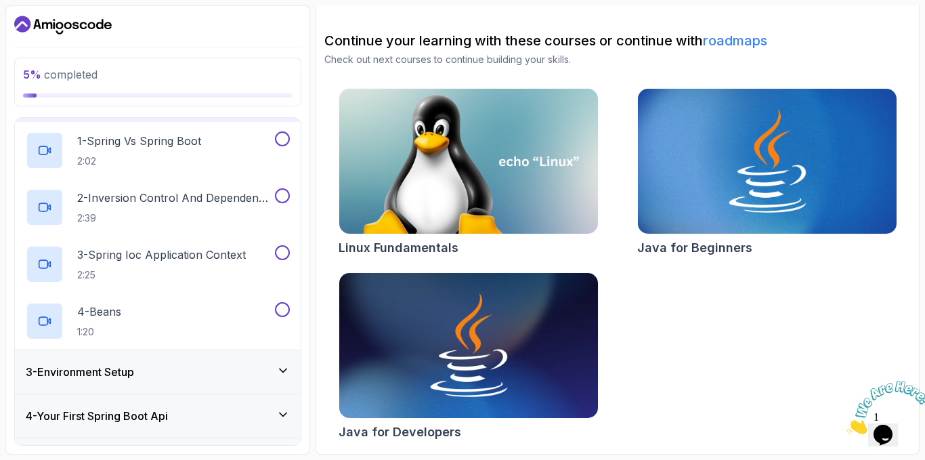
scroll to position [68, 0]
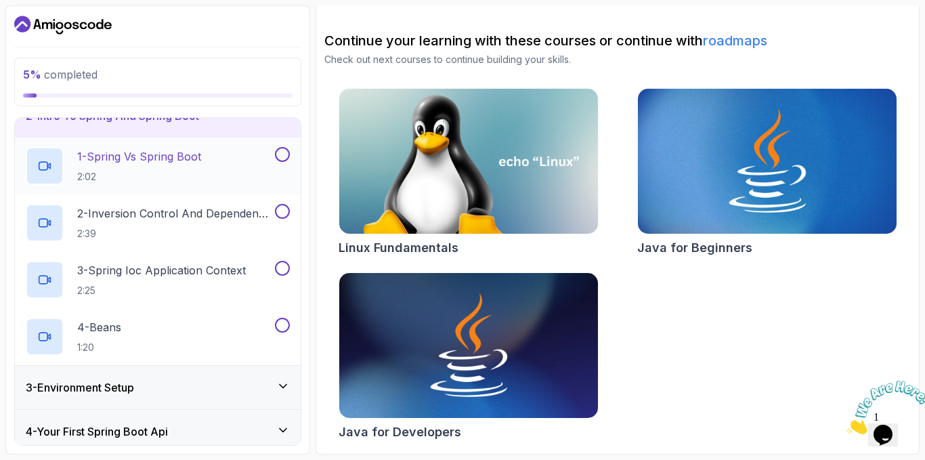
click at [193, 163] on p "1 - Spring Vs Spring Boot" at bounding box center [139, 156] width 124 height 16
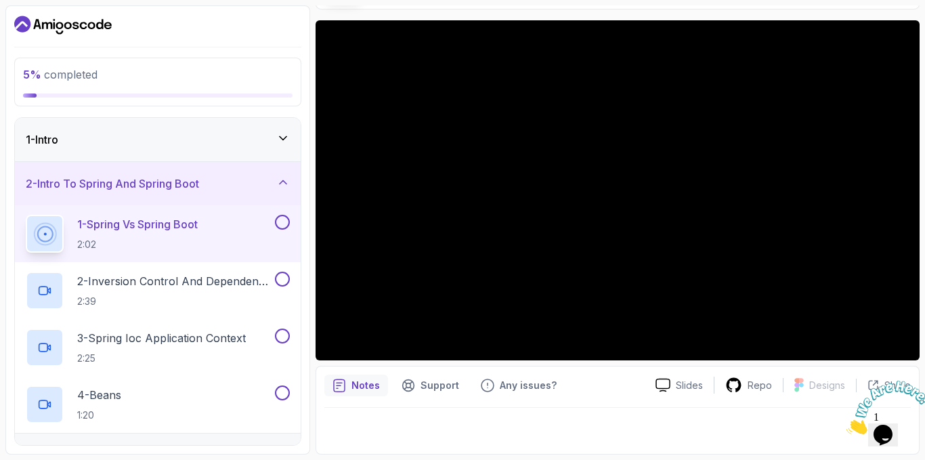
drag, startPoint x: 1757, startPoint y: 756, endPoint x: 916, endPoint y: 381, distance: 921.2
click at [846, 425] on icon "Close" at bounding box center [846, 431] width 0 height 12
click at [686, 388] on p "Slides" at bounding box center [689, 386] width 27 height 14
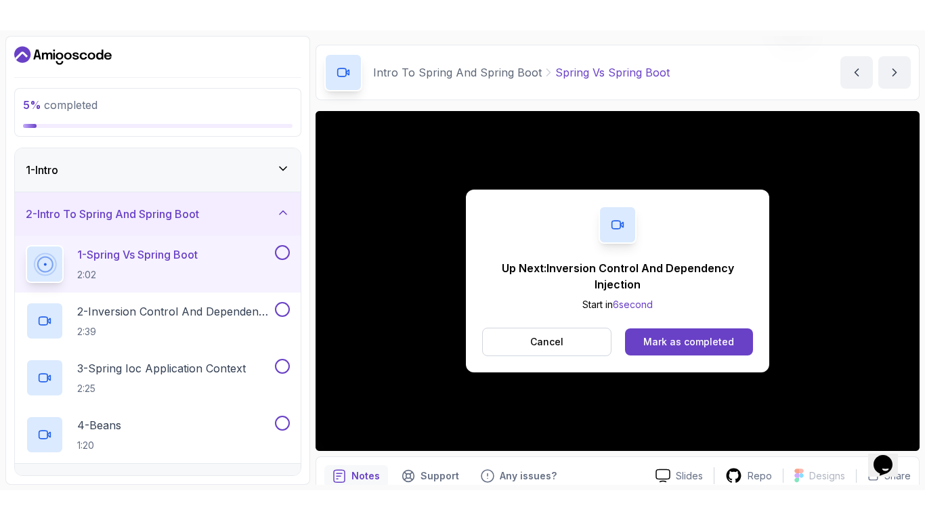
scroll to position [100, 0]
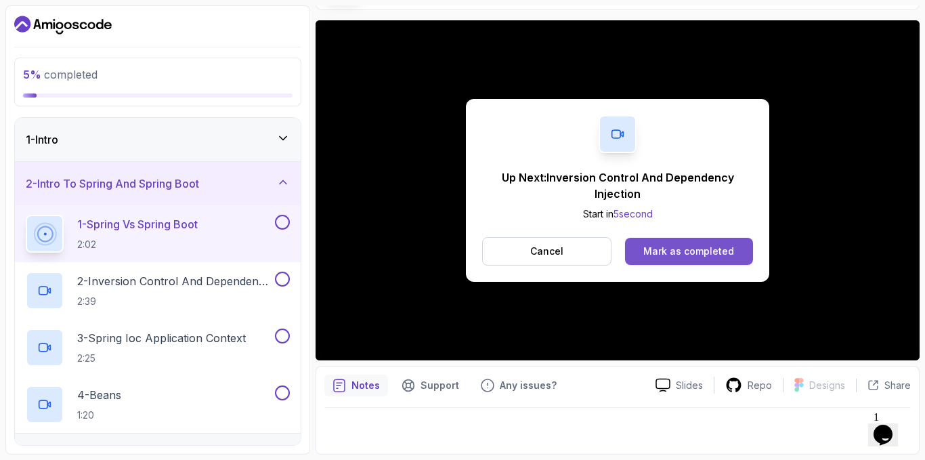
click at [666, 252] on div "Mark as completed" at bounding box center [688, 251] width 91 height 14
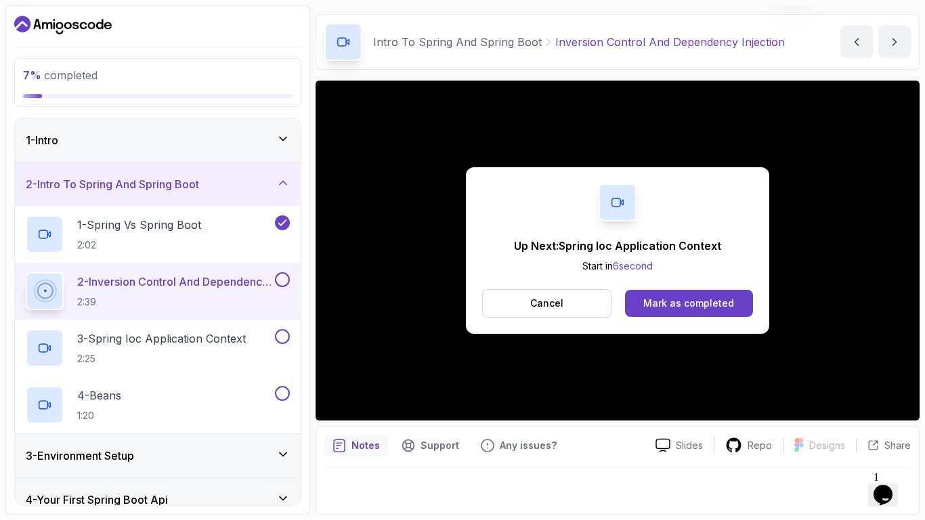
scroll to position [100, 0]
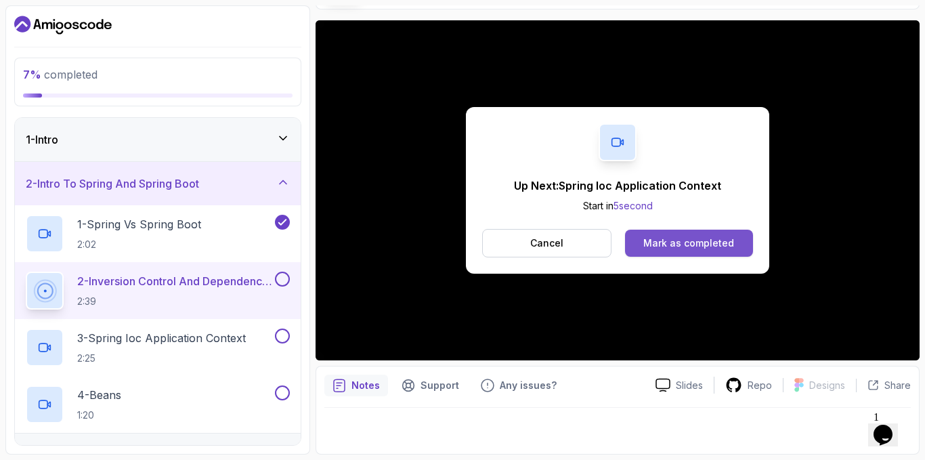
click at [698, 237] on div "Mark as completed" at bounding box center [688, 243] width 91 height 14
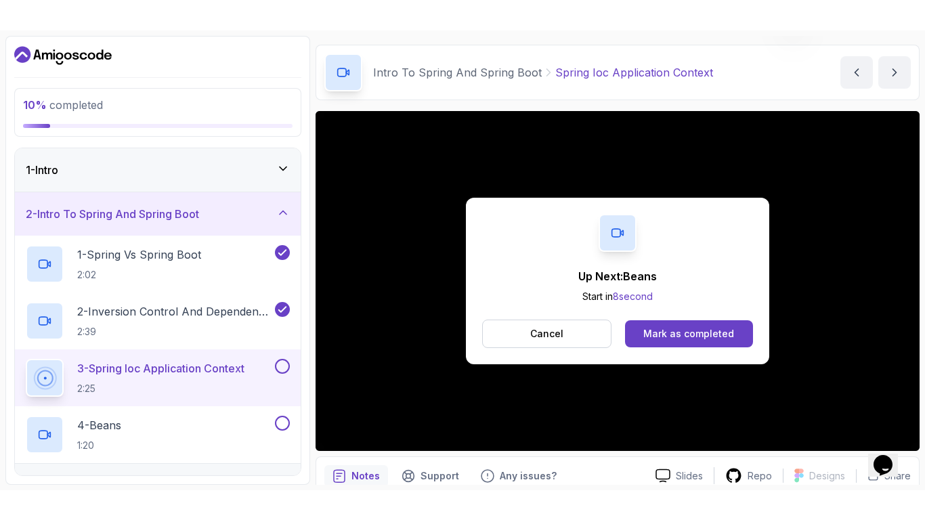
scroll to position [100, 0]
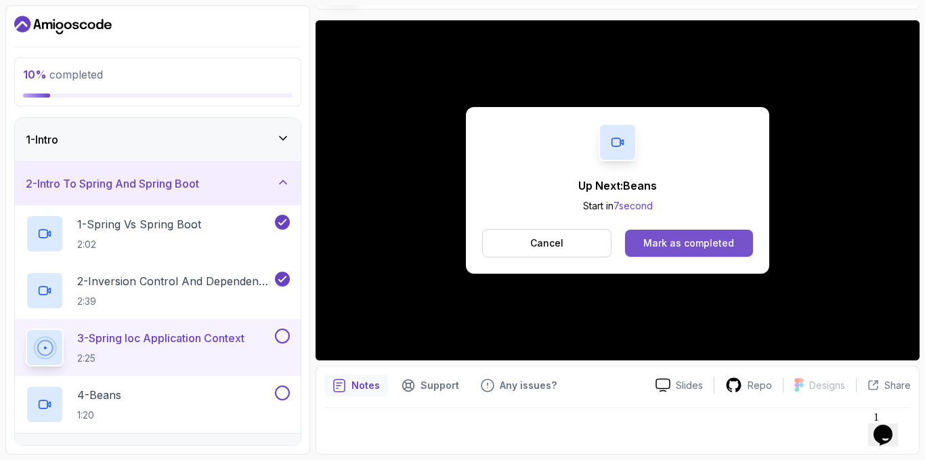
click at [706, 242] on div "Mark as completed" at bounding box center [688, 243] width 91 height 14
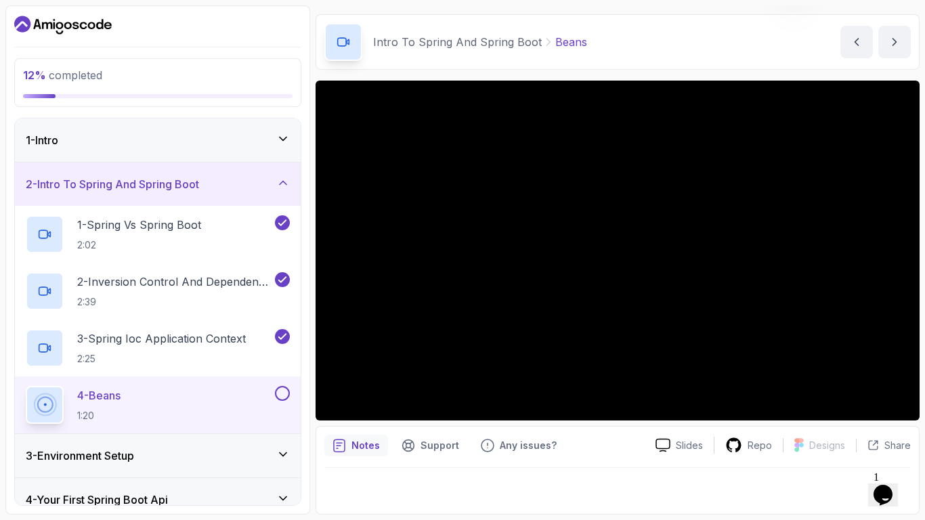
scroll to position [100, 0]
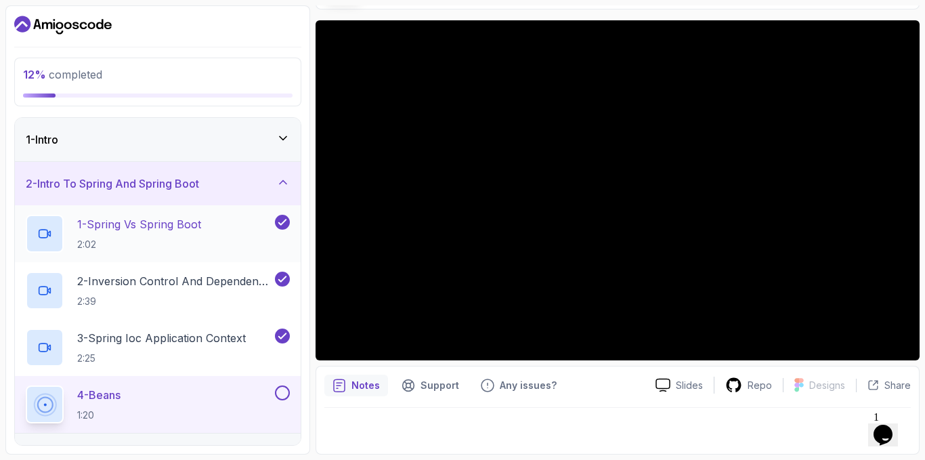
click at [104, 230] on p "1 - Spring Vs Spring Boot" at bounding box center [139, 224] width 124 height 16
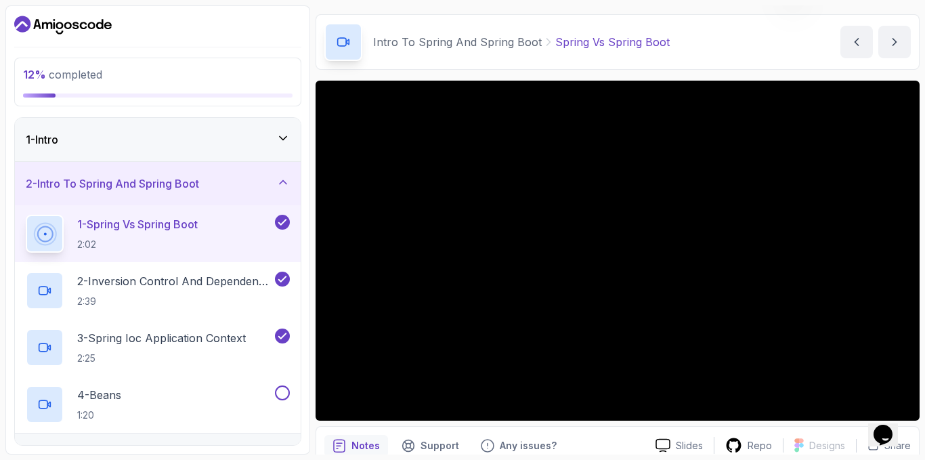
scroll to position [100, 0]
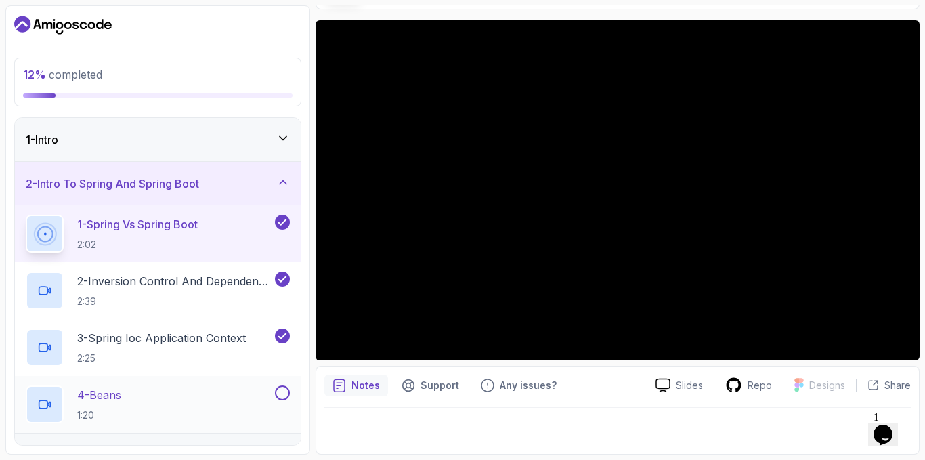
click at [118, 397] on p "4 - Beans" at bounding box center [99, 395] width 44 height 16
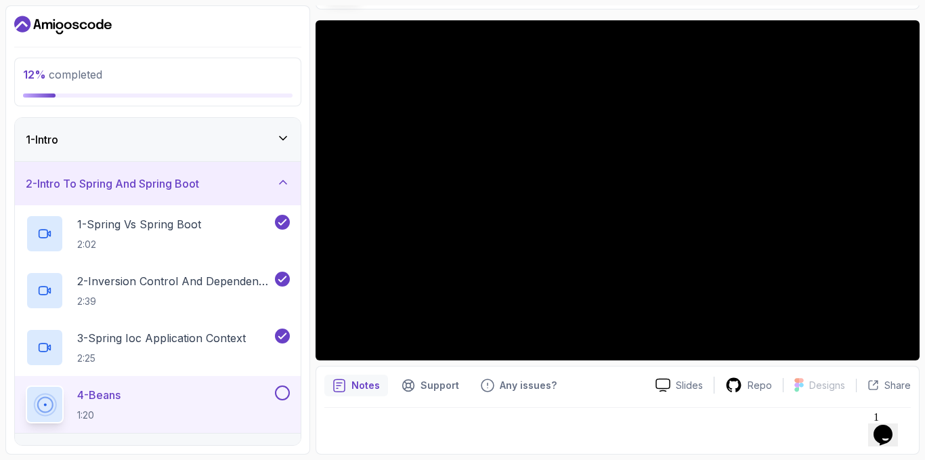
click at [121, 391] on p "4 - Beans" at bounding box center [98, 395] width 43 height 16
click at [170, 267] on div "2 - Inversion Control And Dependency Injection 2:39" at bounding box center [158, 290] width 286 height 57
click at [183, 303] on p "2:39" at bounding box center [174, 302] width 195 height 14
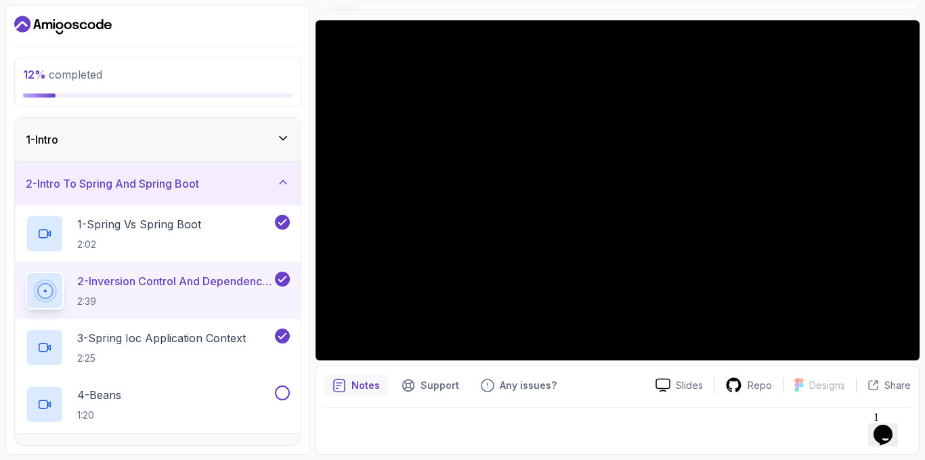
click at [200, 274] on p "2 - Inversion Control And Dependency Injection" at bounding box center [174, 281] width 195 height 16
click at [563, 223] on div at bounding box center [618, 190] width 604 height 340
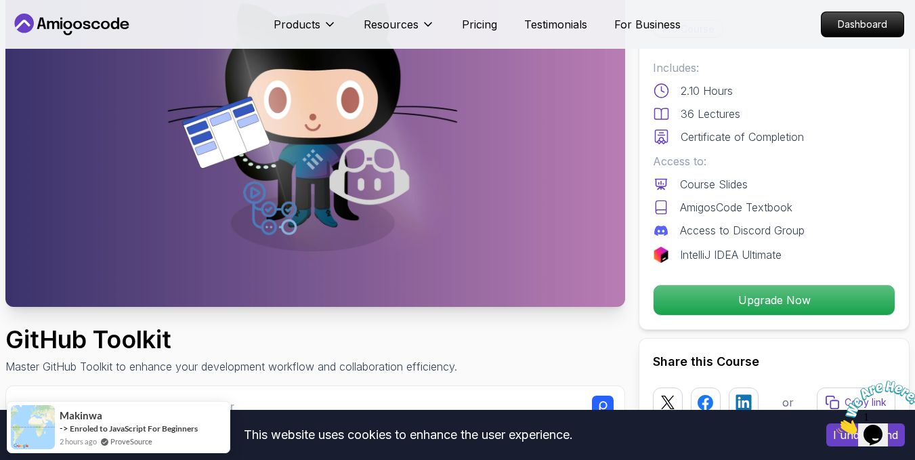
scroll to position [135, 0]
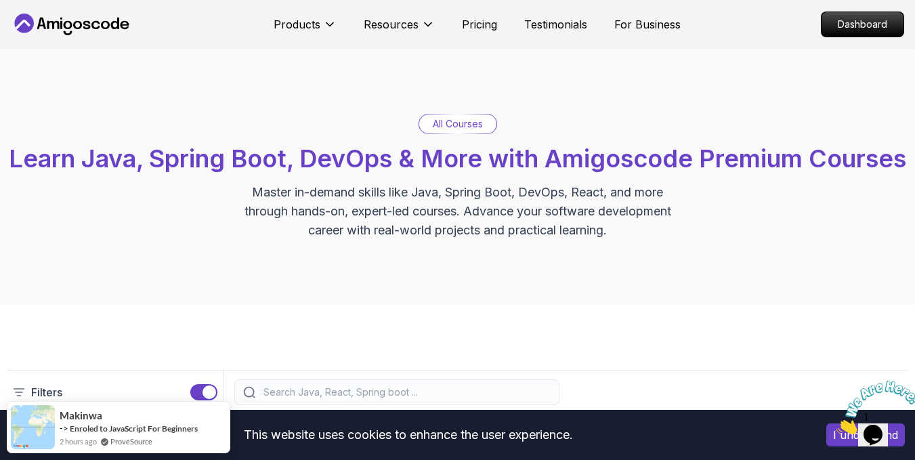
drag, startPoint x: 80, startPoint y: 28, endPoint x: 96, endPoint y: 34, distance: 17.1
click at [80, 28] on icon at bounding box center [77, 25] width 9 height 8
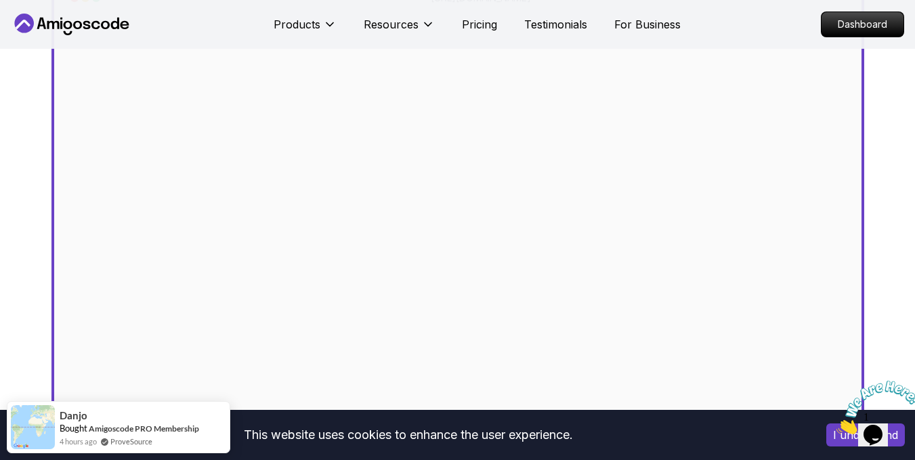
scroll to position [474, 0]
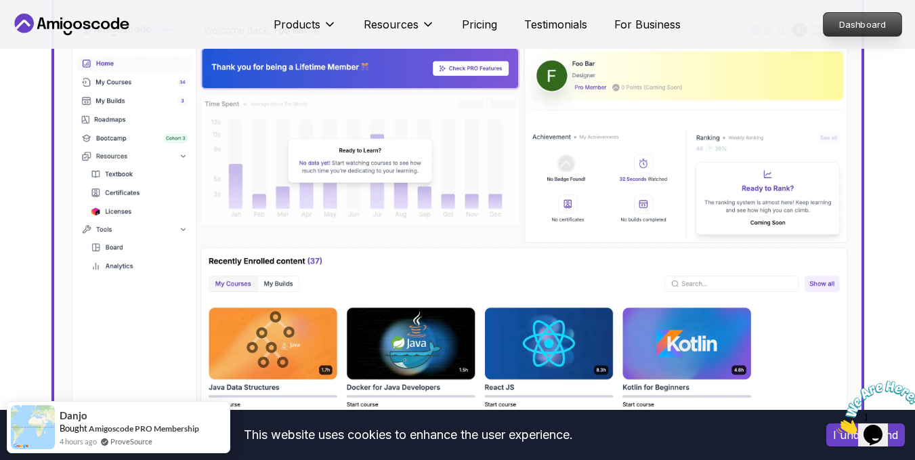
click at [864, 26] on p "Dashboard" at bounding box center [862, 24] width 78 height 23
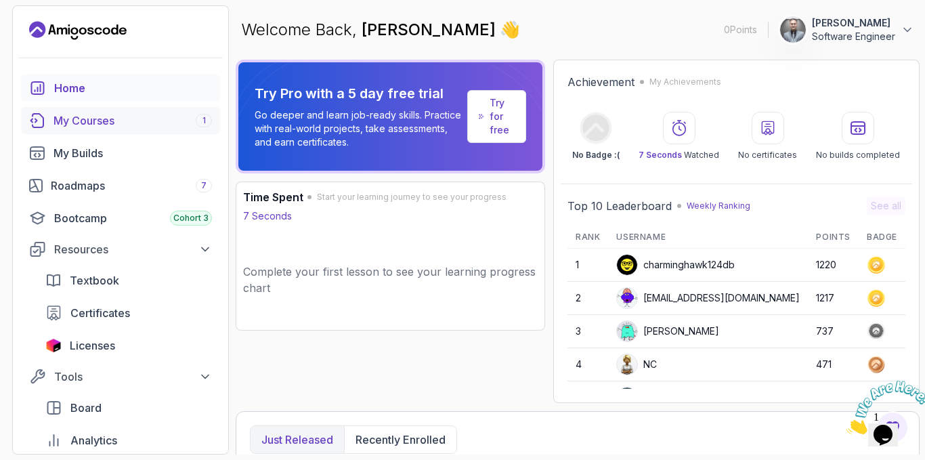
click at [135, 117] on div "My Courses 1" at bounding box center [132, 120] width 158 height 16
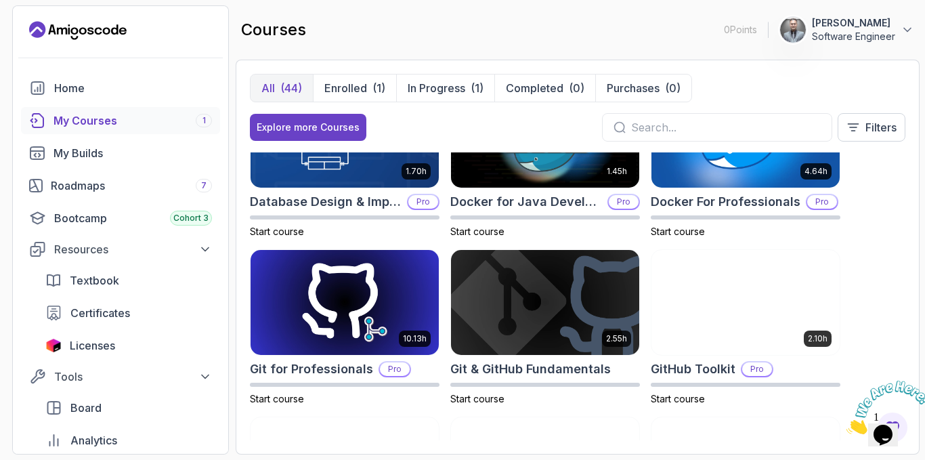
scroll to position [813, 0]
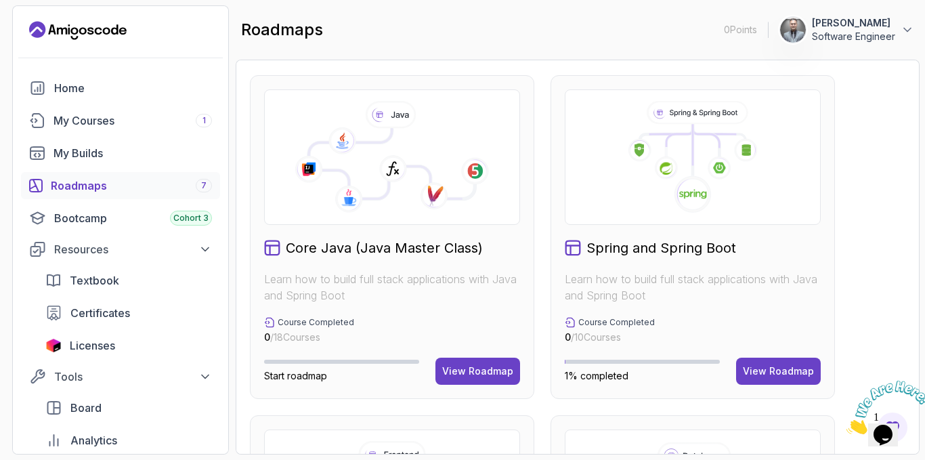
scroll to position [542, 0]
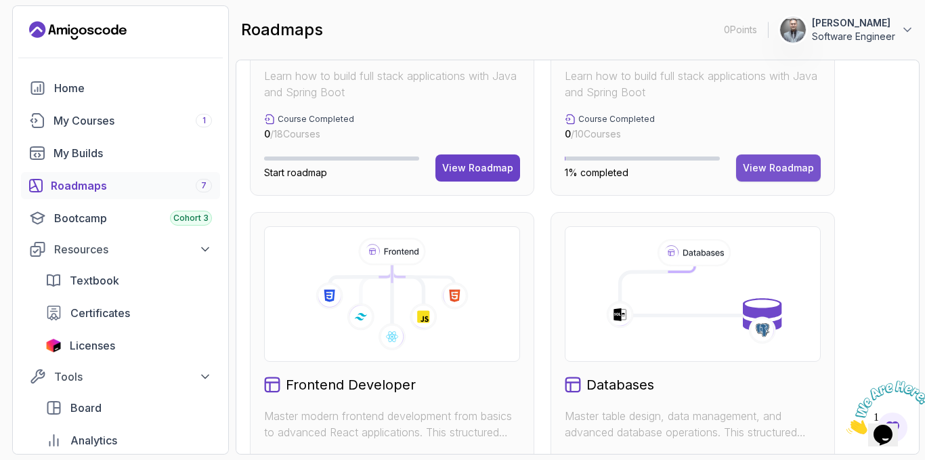
drag, startPoint x: 778, startPoint y: 169, endPoint x: 760, endPoint y: 169, distance: 17.6
click at [779, 169] on div "View Roadmap" at bounding box center [778, 168] width 71 height 14
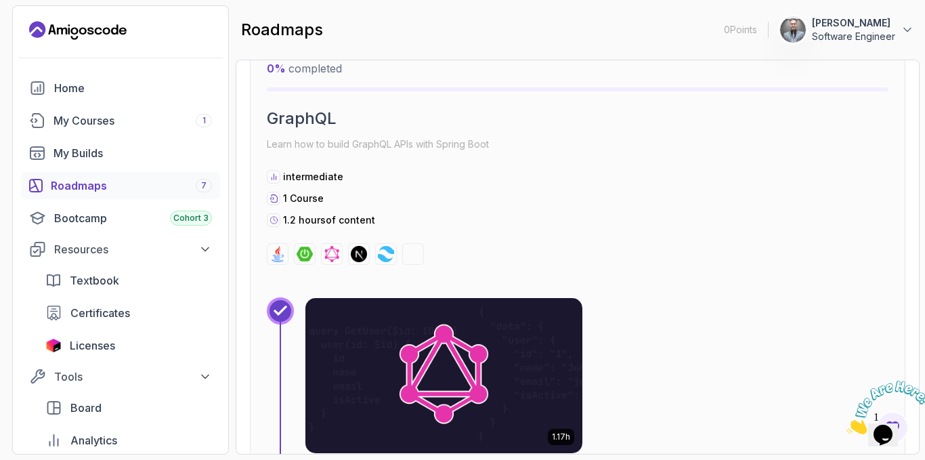
scroll to position [3602, 0]
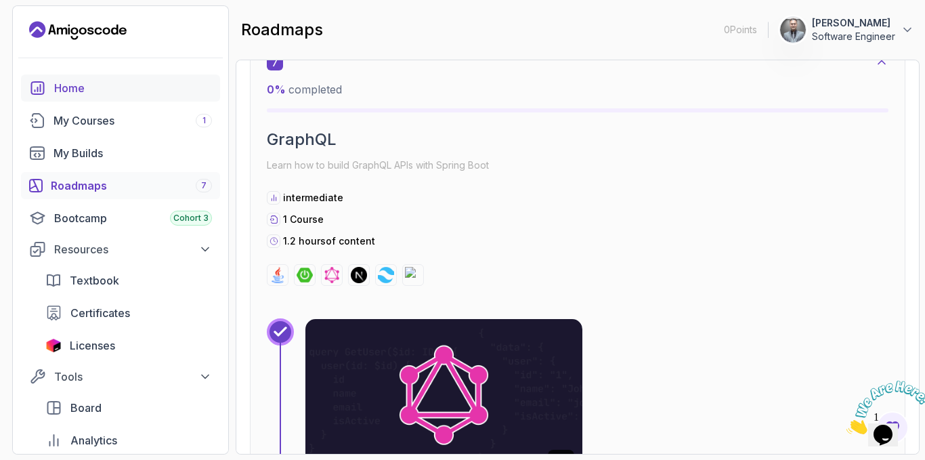
click at [87, 84] on div "Home" at bounding box center [133, 88] width 158 height 16
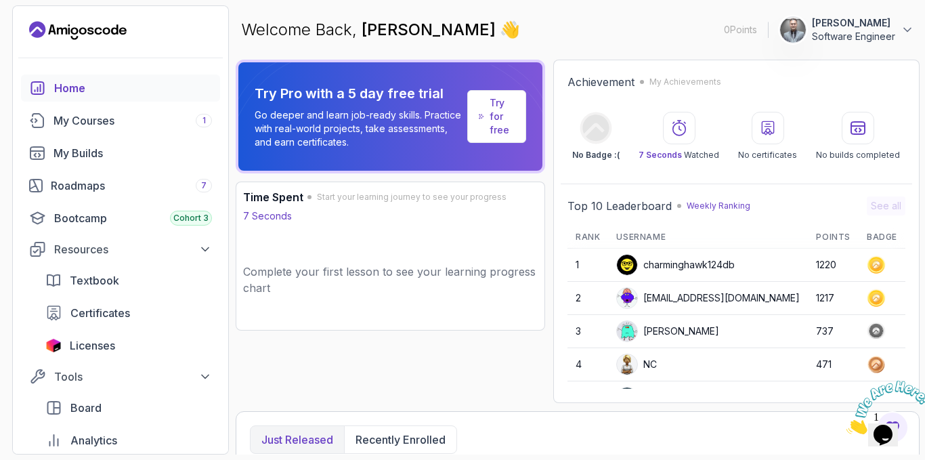
click at [515, 123] on p "Try for free" at bounding box center [502, 116] width 25 height 41
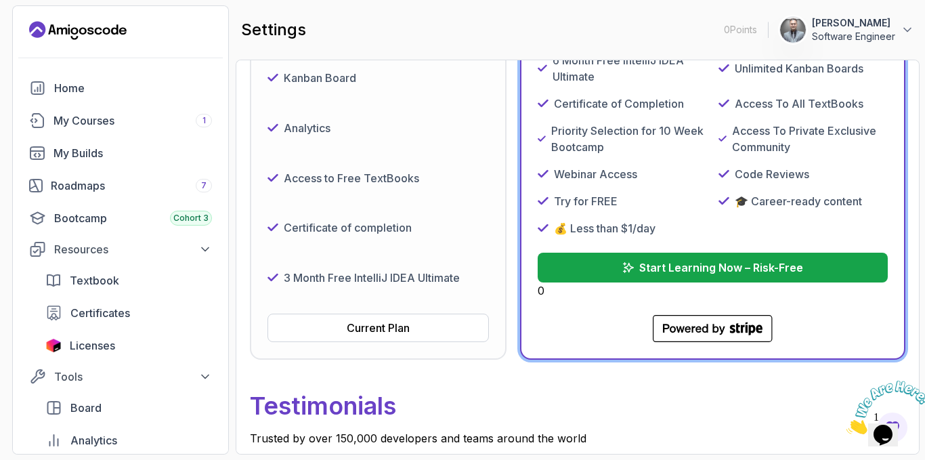
scroll to position [186, 0]
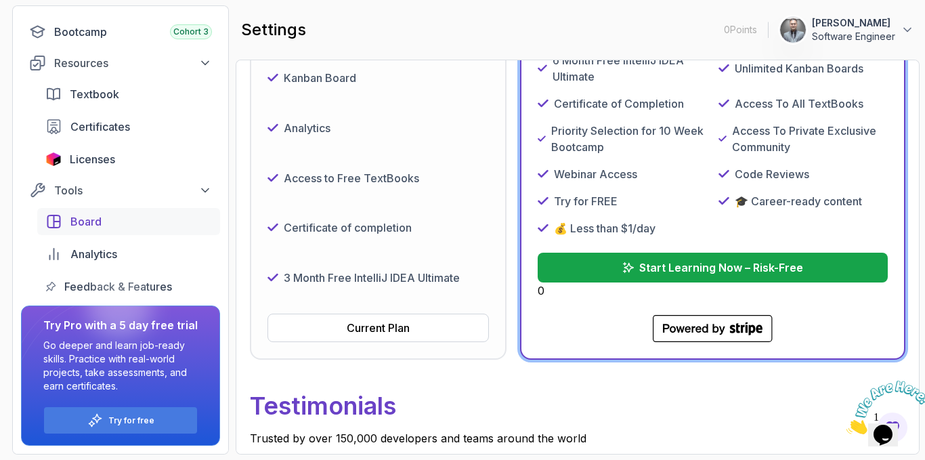
click at [148, 222] on div "Board" at bounding box center [141, 221] width 142 height 16
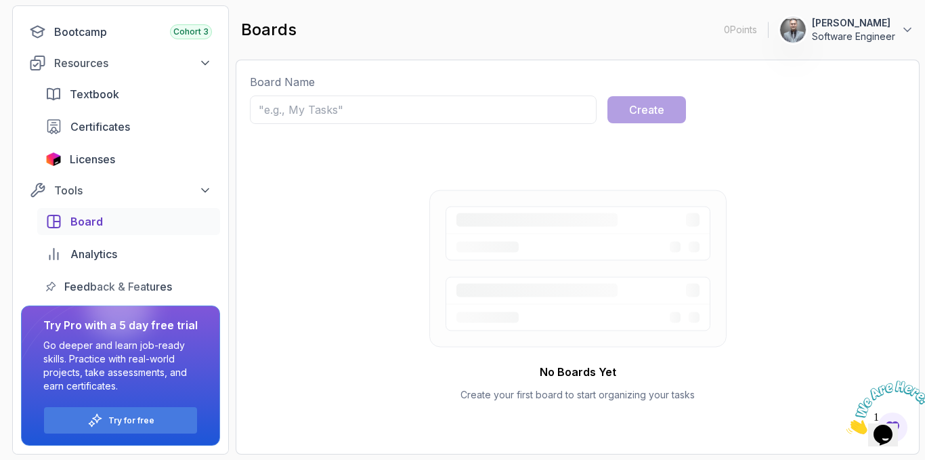
click at [520, 248] on icon at bounding box center [578, 247] width 265 height 27
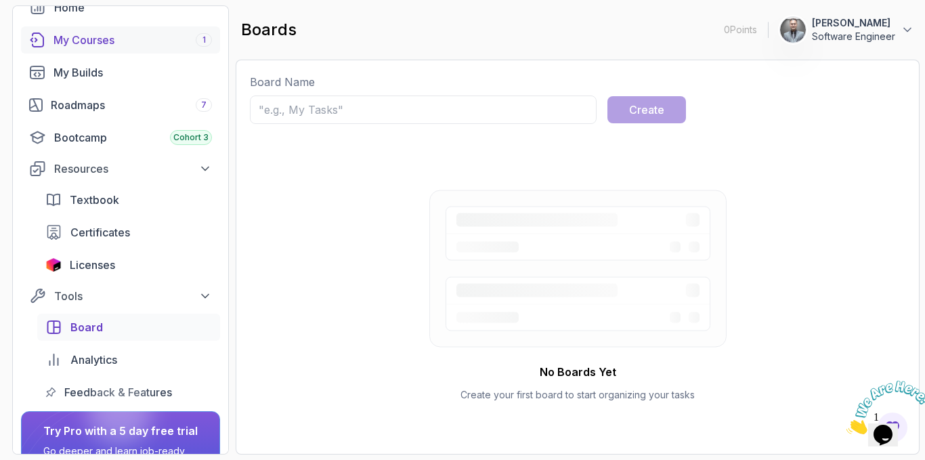
scroll to position [51, 0]
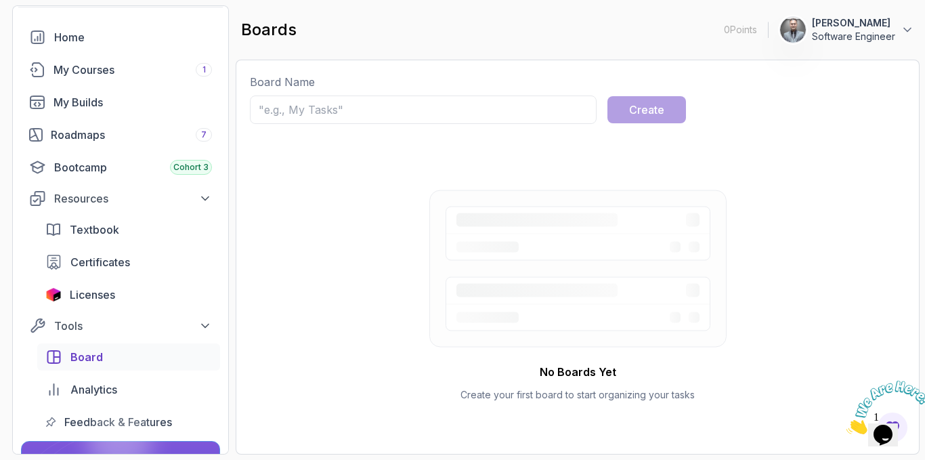
click at [899, 25] on button "Avi Garg Software Engineer" at bounding box center [846, 29] width 135 height 27
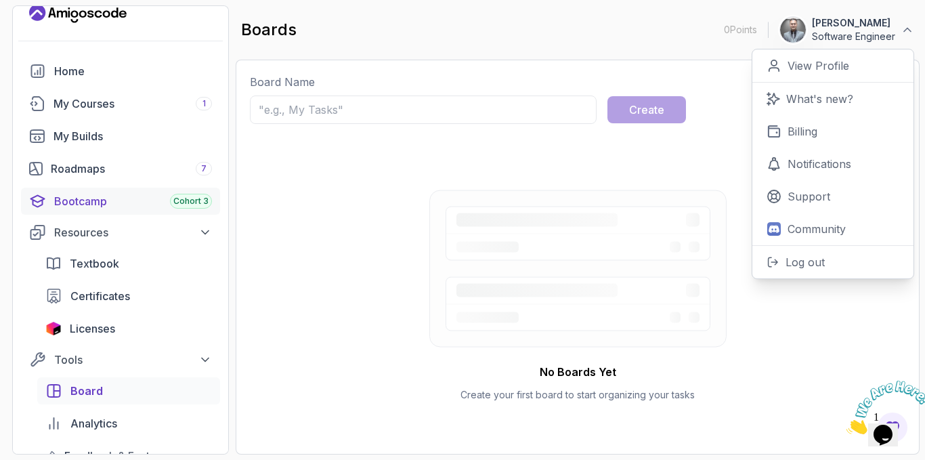
scroll to position [0, 0]
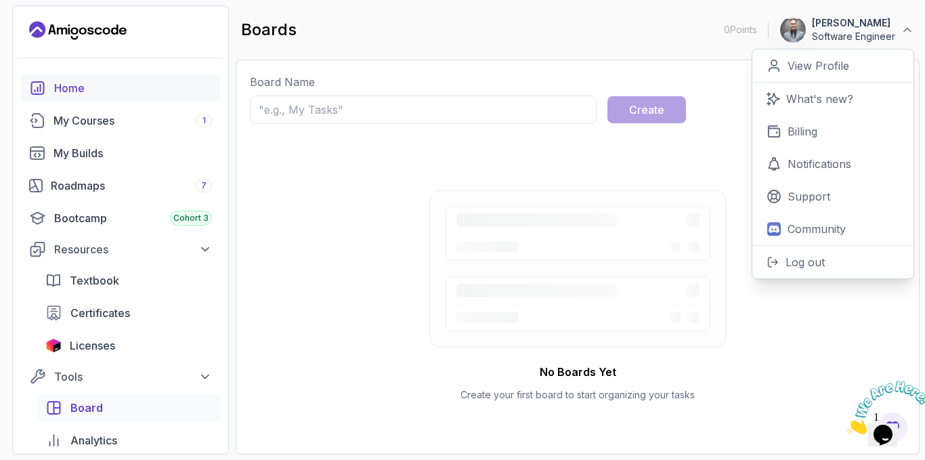
click at [100, 89] on div "Home" at bounding box center [133, 88] width 158 height 16
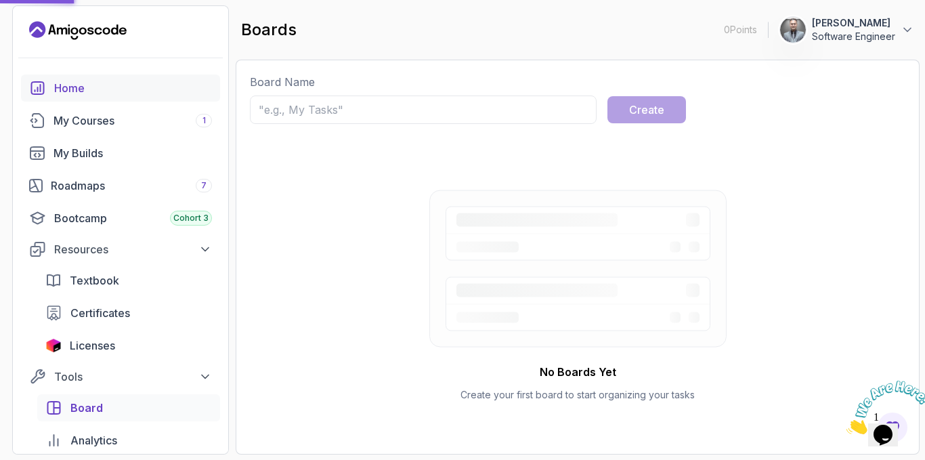
click at [97, 89] on div "Home" at bounding box center [133, 88] width 158 height 16
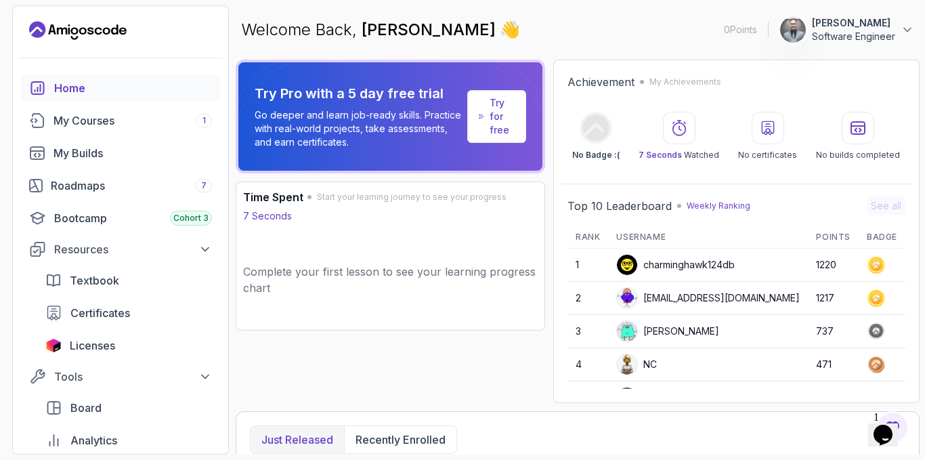
click at [384, 361] on div "Try Pro with a 5 day free trial Go deeper and learn job-ready skills. Practice …" at bounding box center [390, 231] width 309 height 343
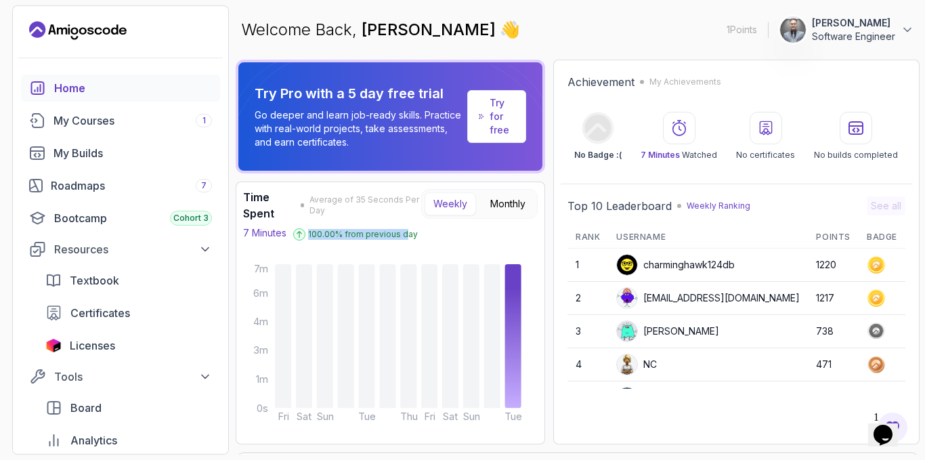
drag, startPoint x: 286, startPoint y: 220, endPoint x: 421, endPoint y: 230, distance: 135.8
click at [417, 230] on div "Time Spent Average of 35 Seconds Per Day 7 Minutes 100.00 % from previous day W…" at bounding box center [390, 313] width 295 height 248
click at [421, 226] on div "7 Minutes 100.00 % from previous day" at bounding box center [332, 233] width 178 height 15
click at [587, 41] on div "Welcome Back, [PERSON_NAME] 👋 1 Points 1 Avi Garg Software Engineer" at bounding box center [578, 29] width 684 height 49
